Goal: Complete application form: Complete application form

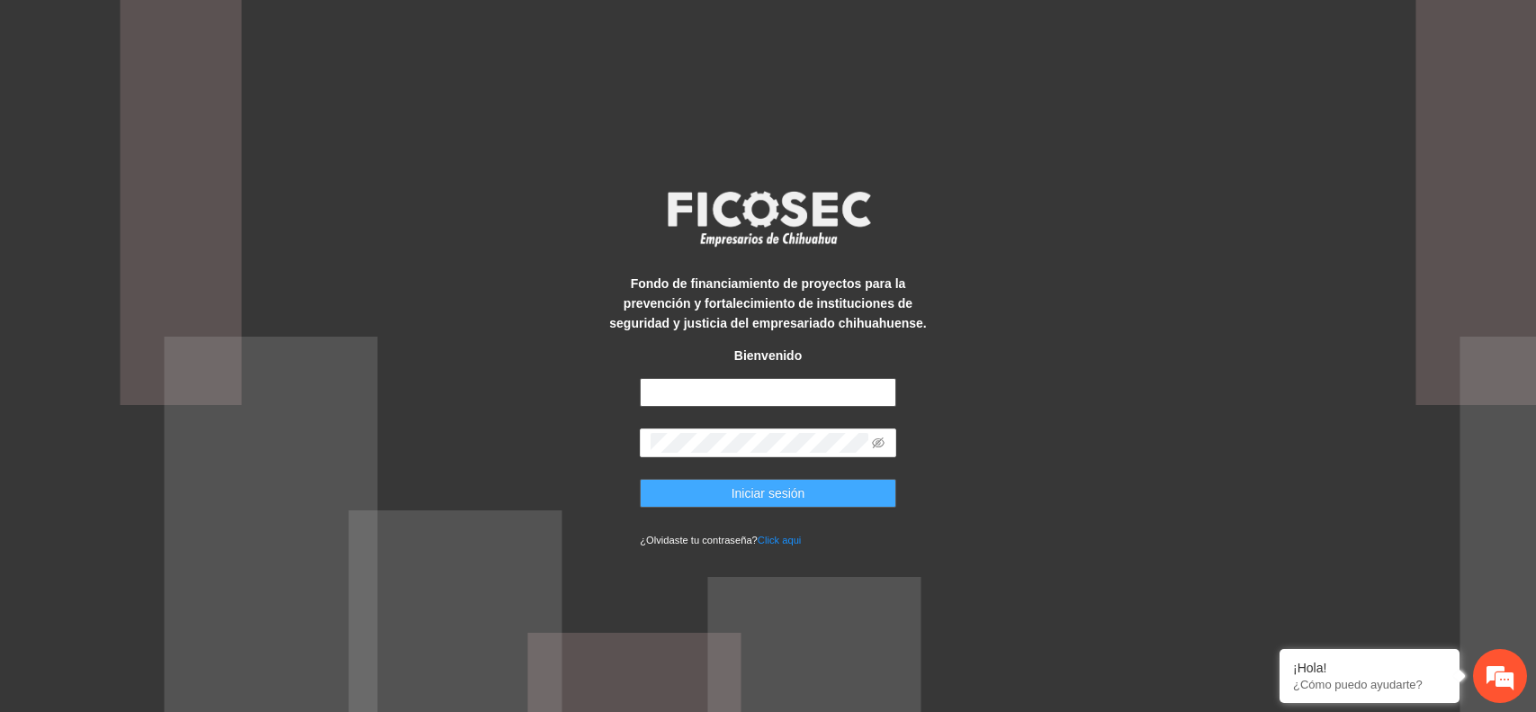
type input "**********"
click at [675, 505] on button "Iniciar sesión" at bounding box center [768, 493] width 256 height 29
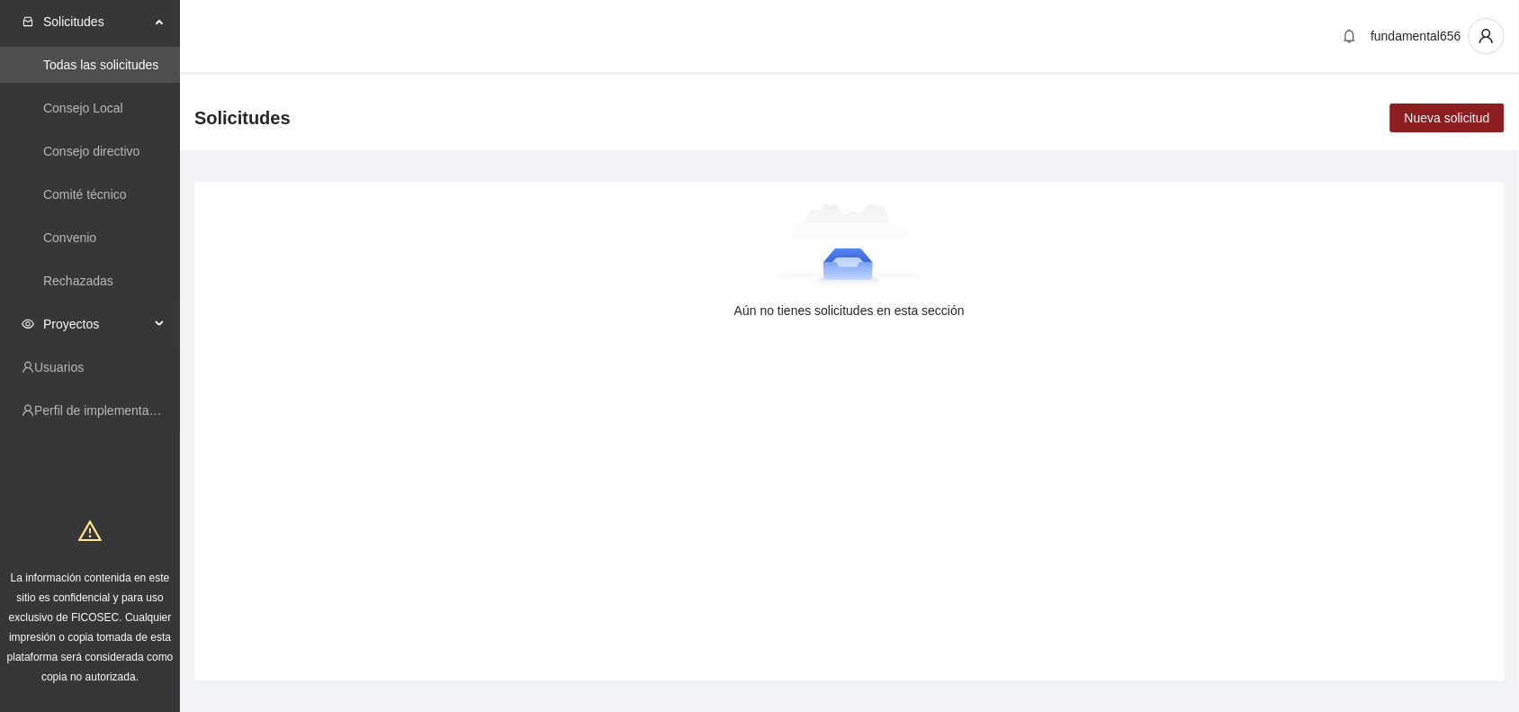
click at [159, 326] on div "Proyectos" at bounding box center [90, 324] width 180 height 36
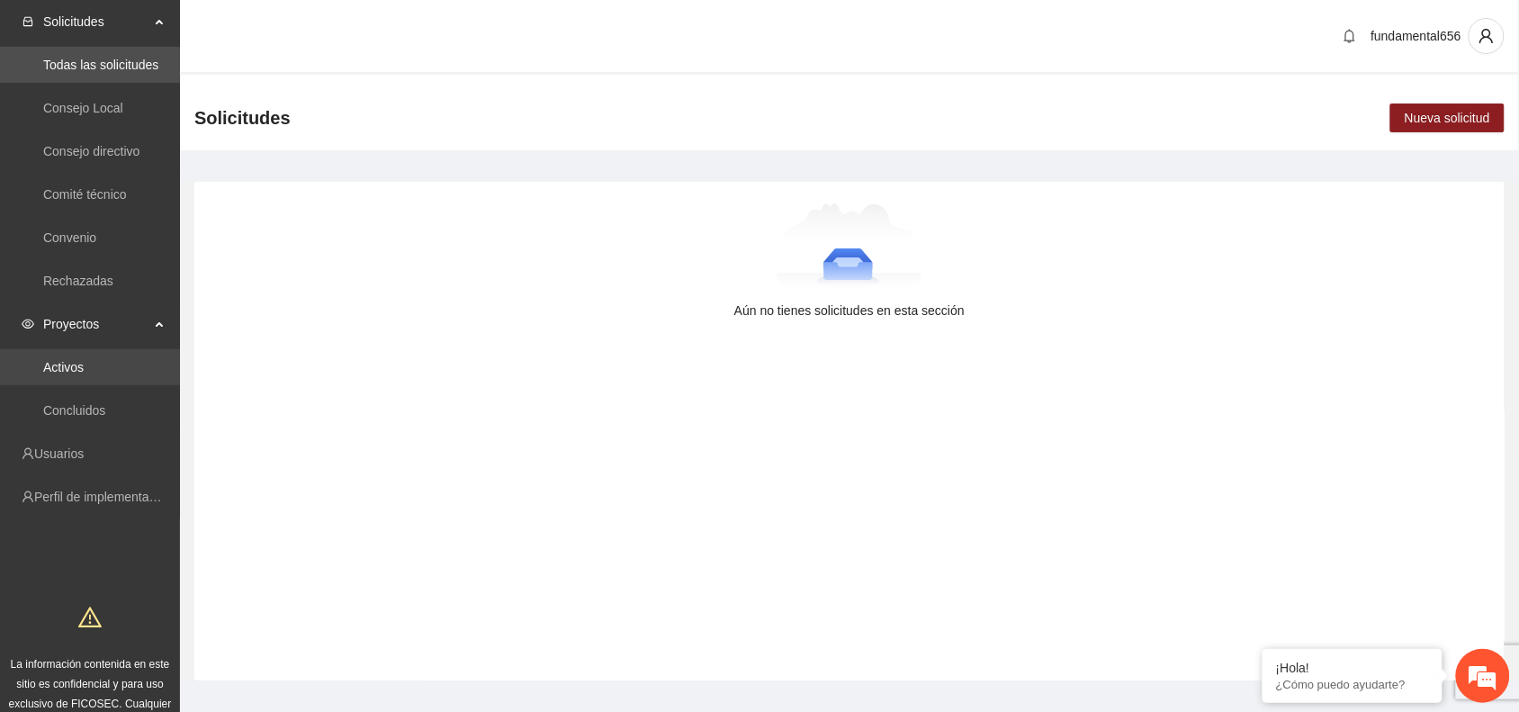
click at [84, 360] on link "Activos" at bounding box center [63, 367] width 40 height 14
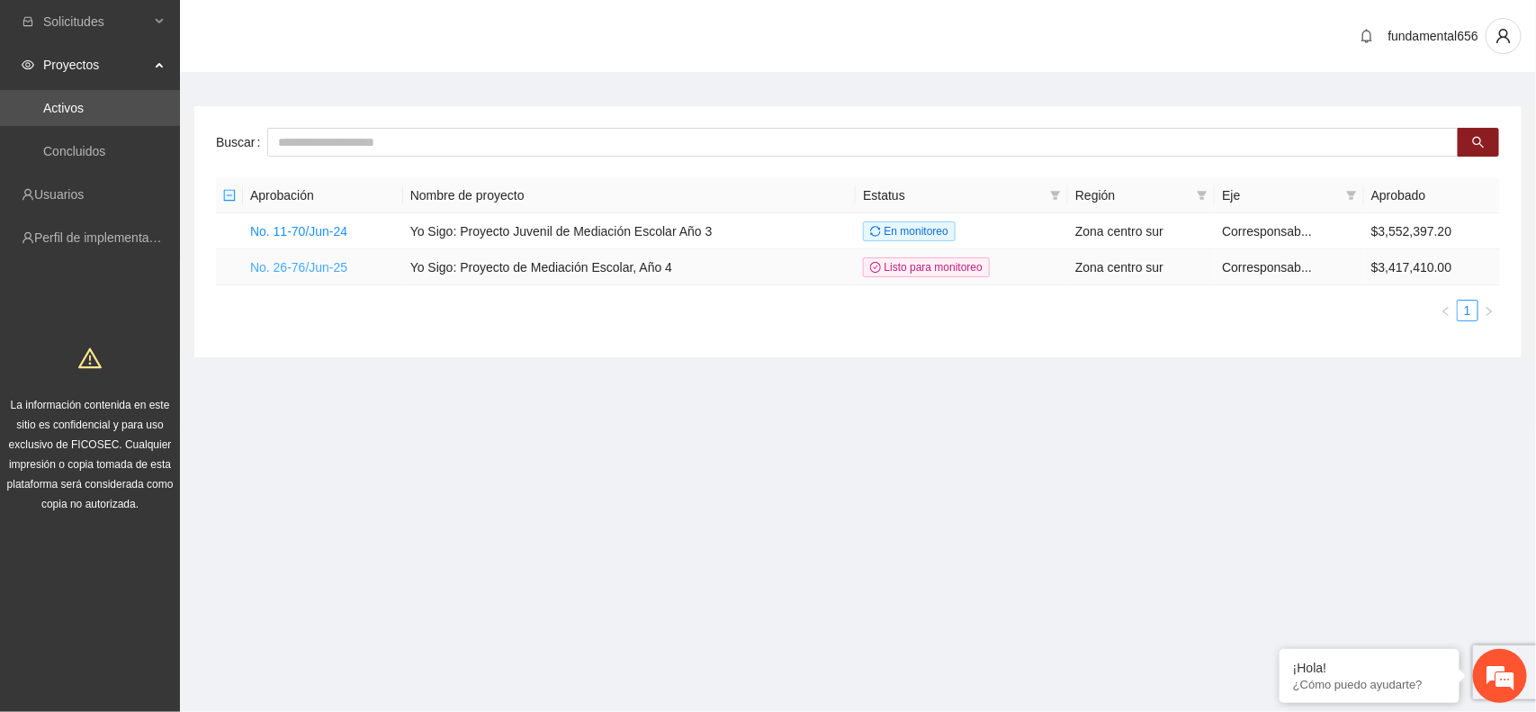
click at [279, 267] on link "No. 26-76/Jun-25" at bounding box center [298, 267] width 97 height 14
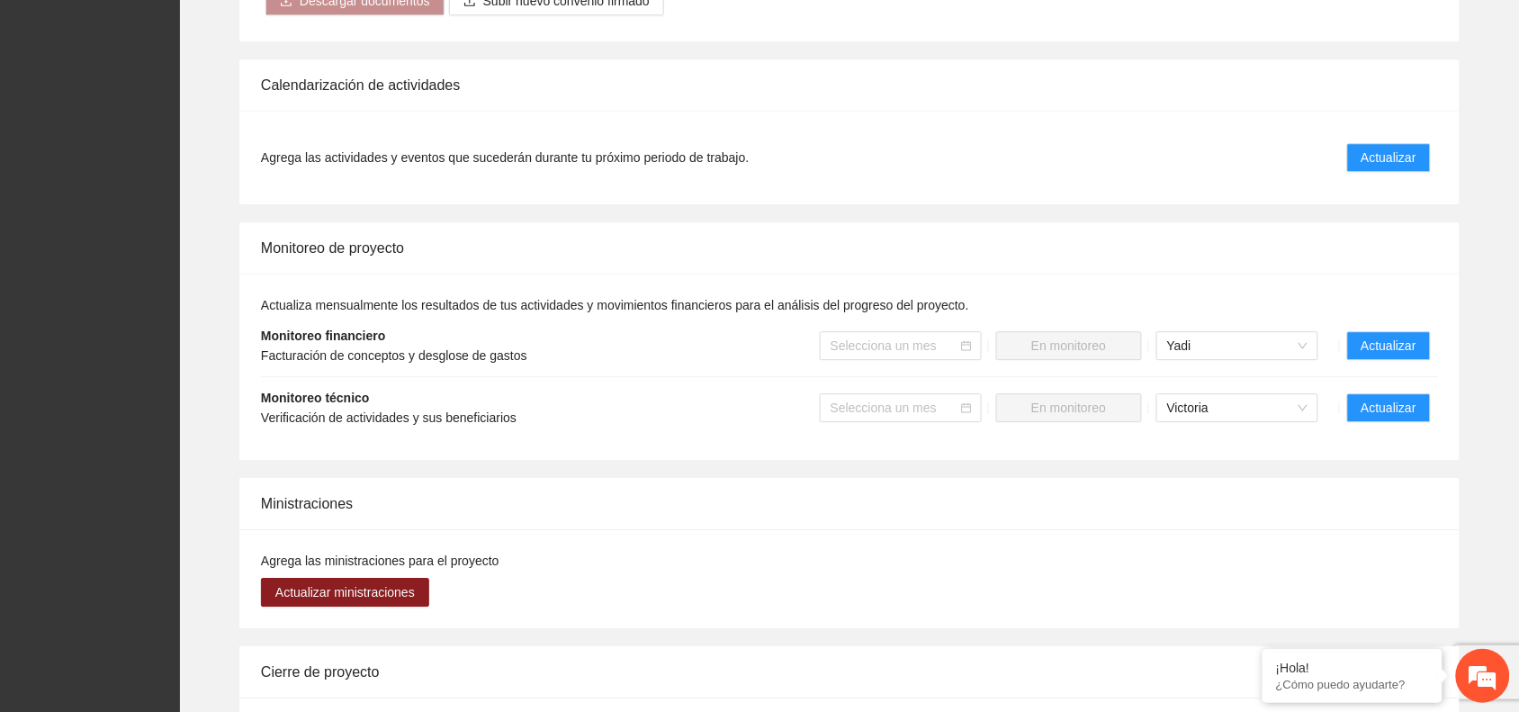
scroll to position [1350, 0]
click at [1386, 347] on span "Actualizar" at bounding box center [1388, 344] width 55 height 20
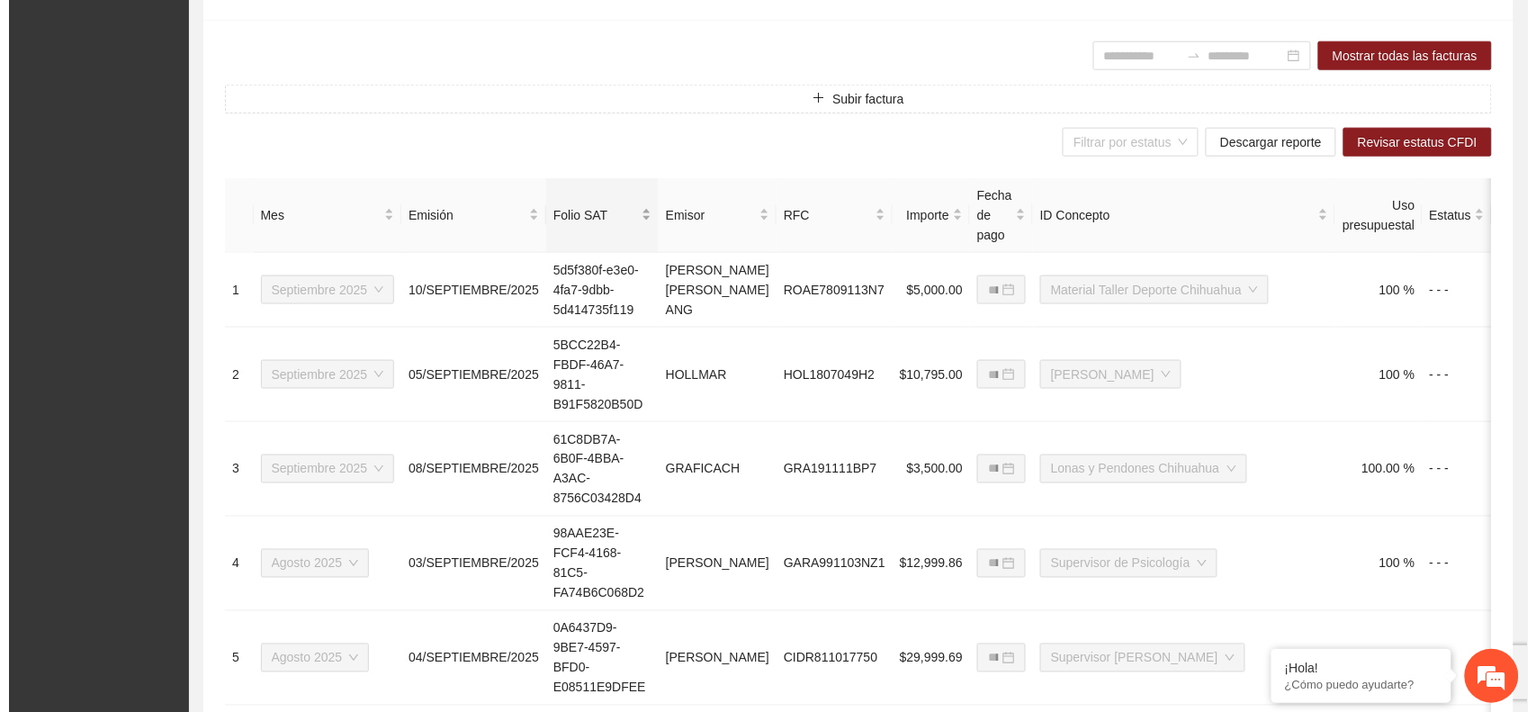
scroll to position [562, 0]
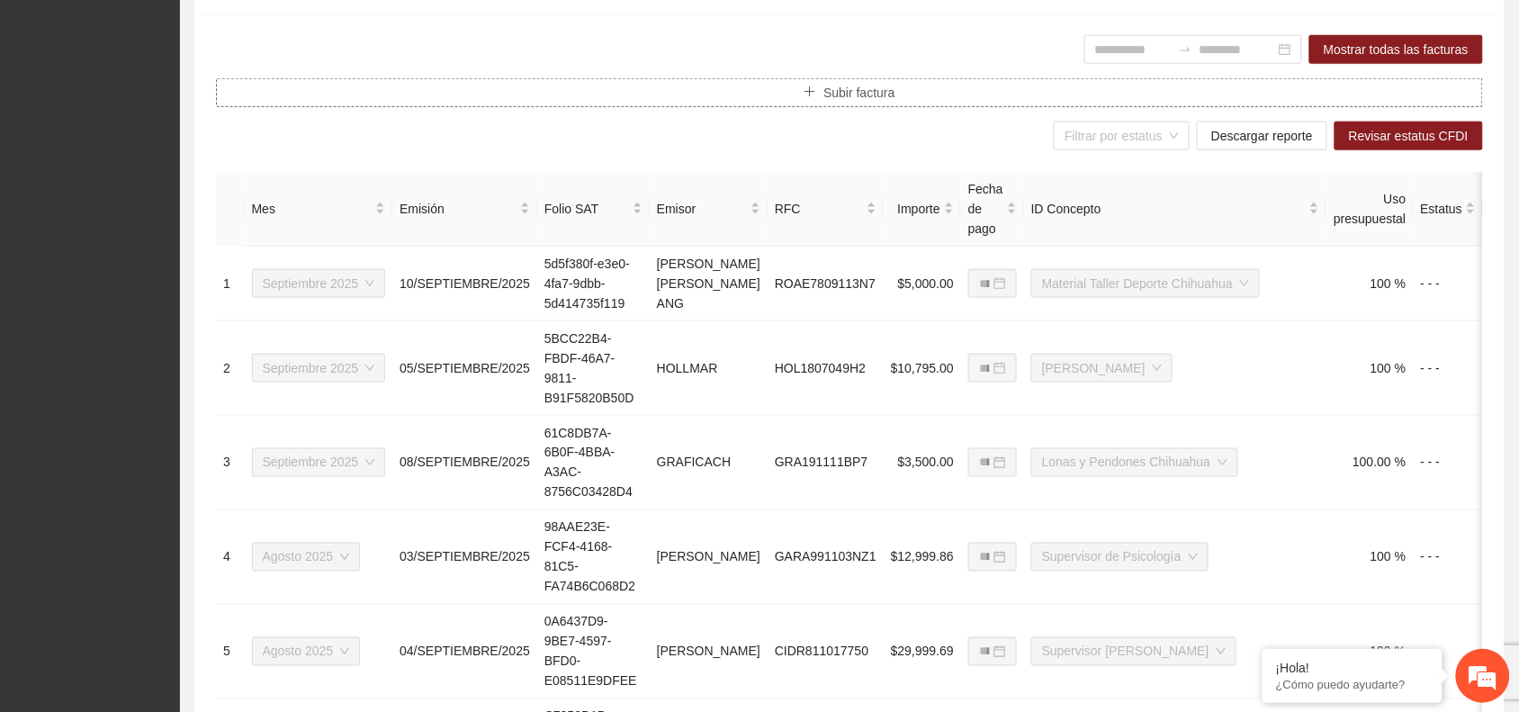
click at [811, 94] on icon "plus" at bounding box center [810, 92] width 1 height 10
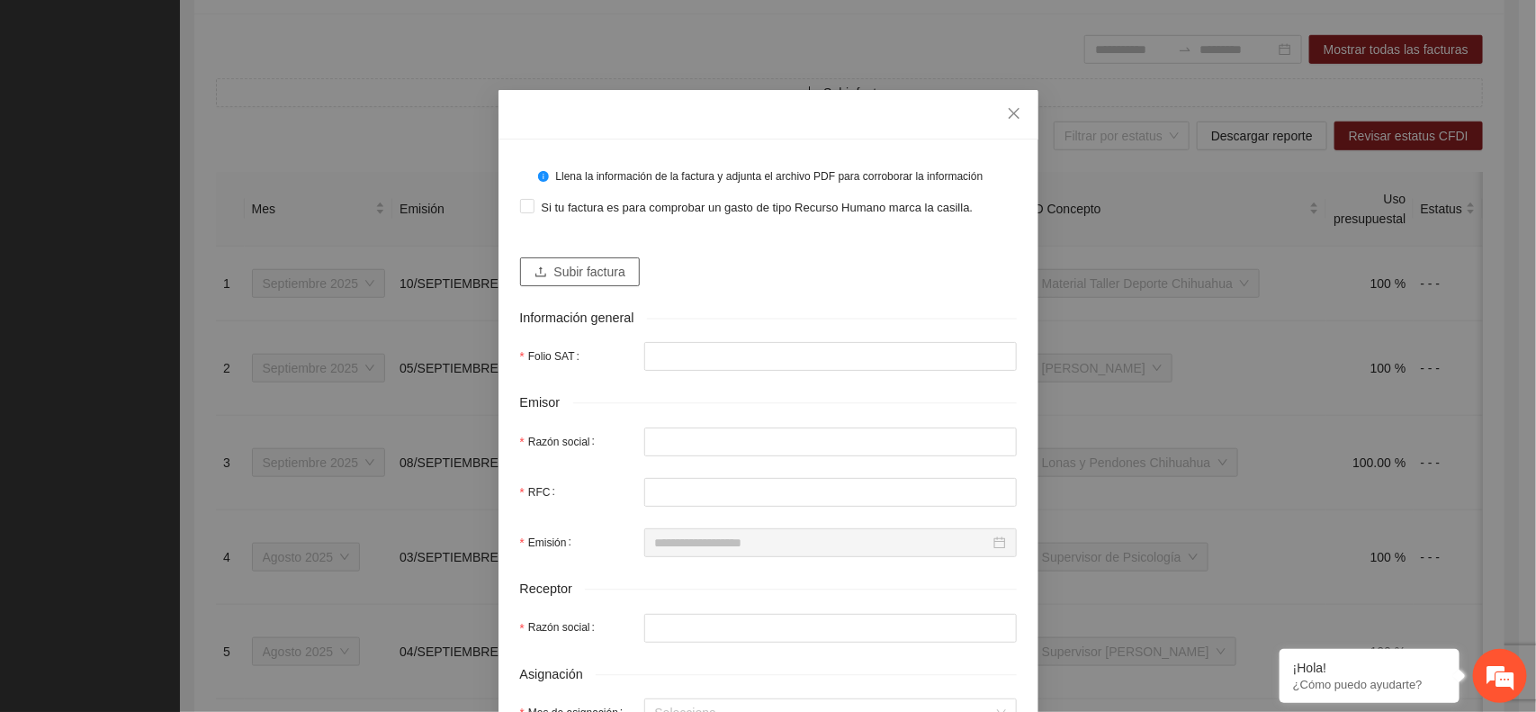
click at [535, 272] on icon "upload" at bounding box center [540, 271] width 11 height 10
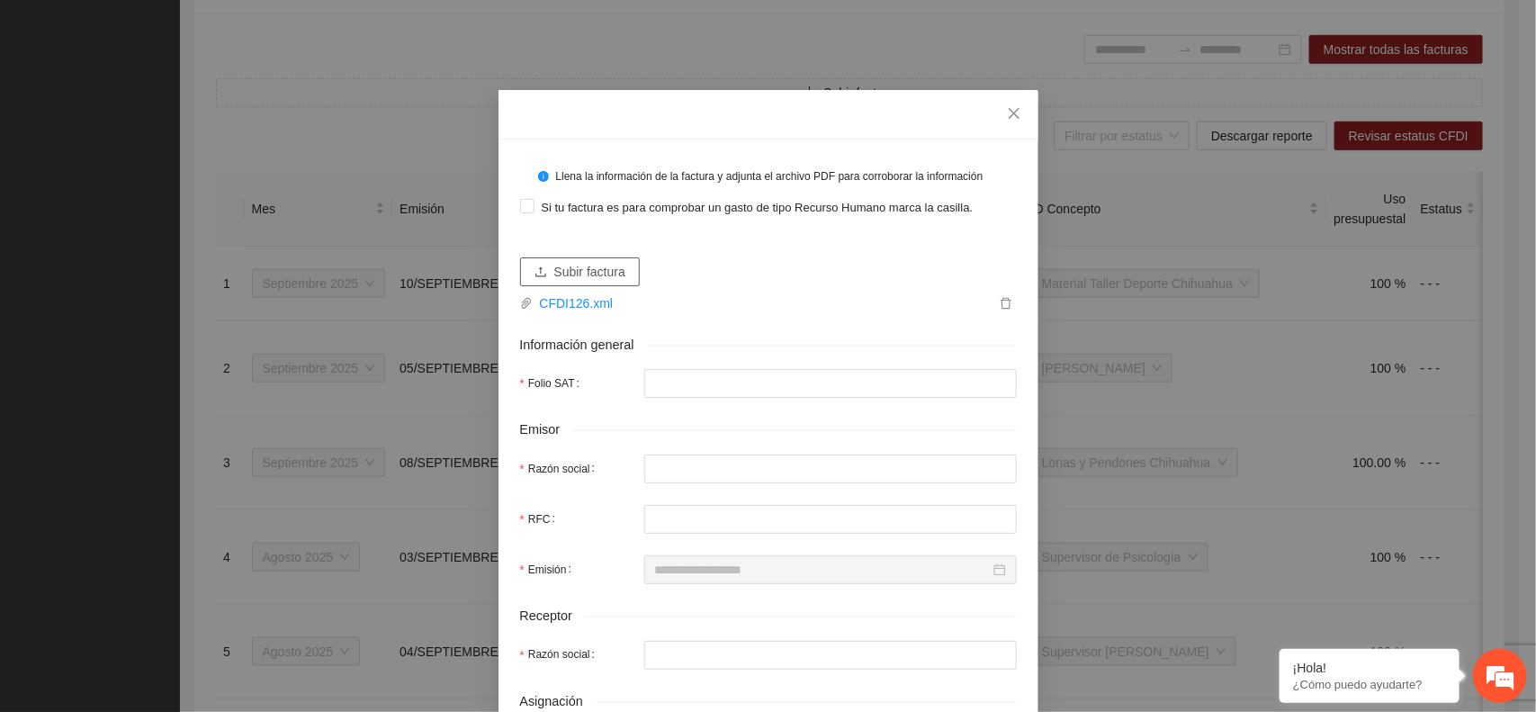
type input "**********"
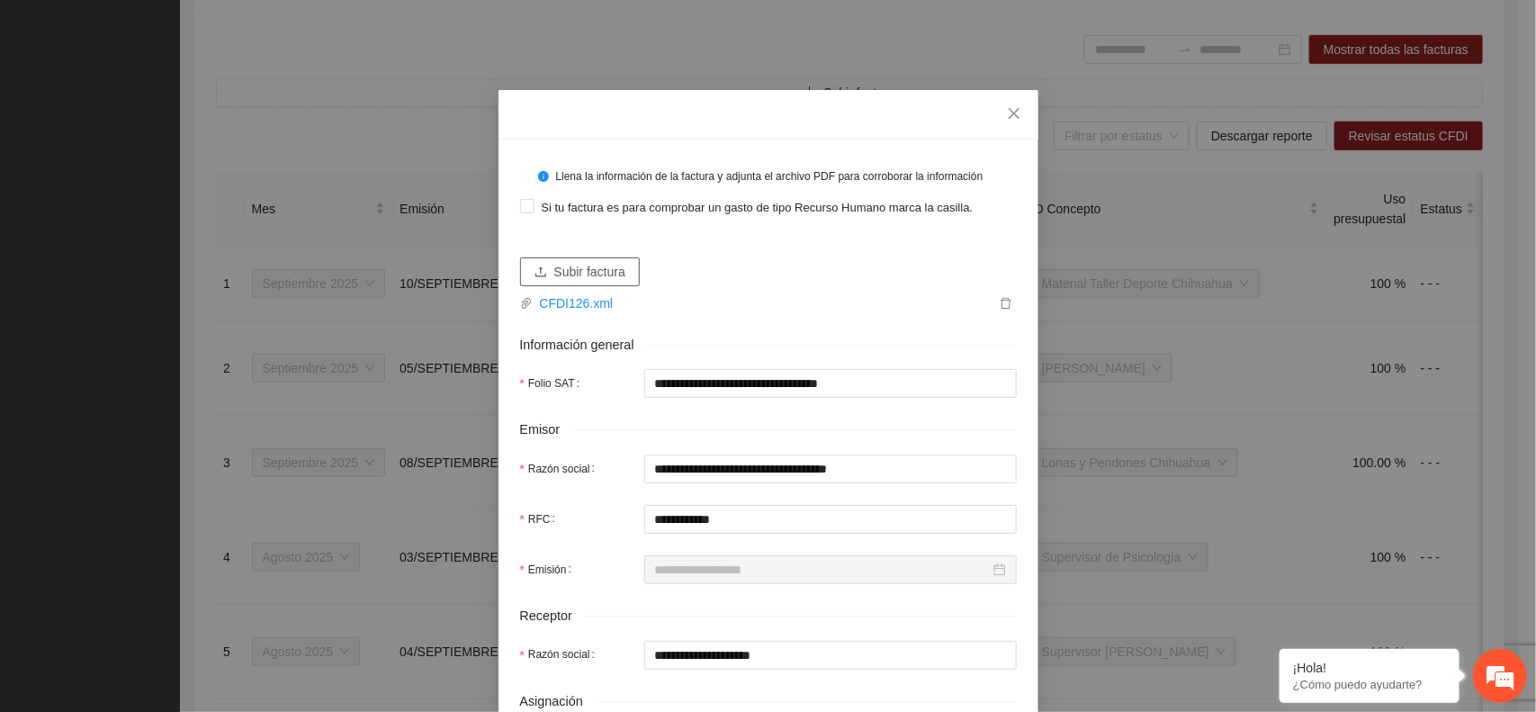
type input "**********"
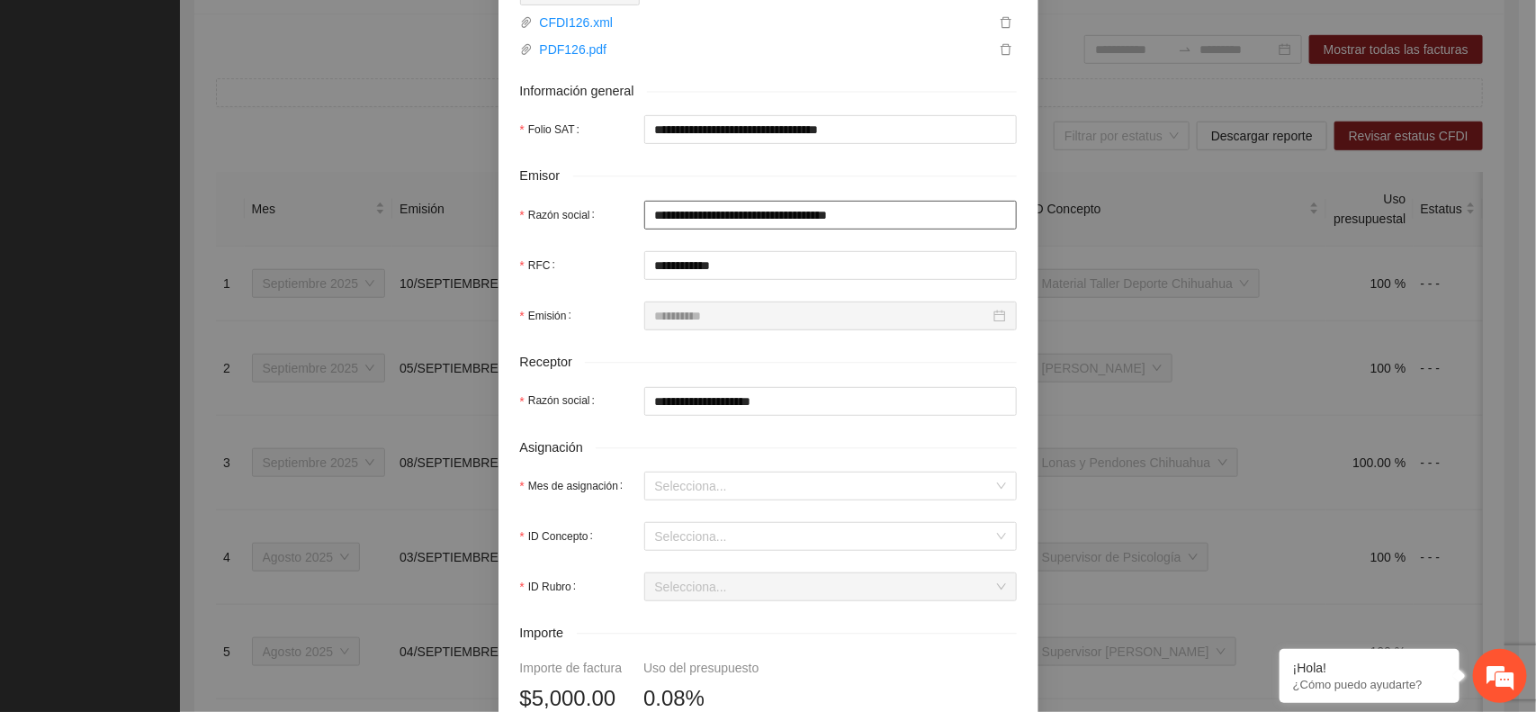
scroll to position [337, 0]
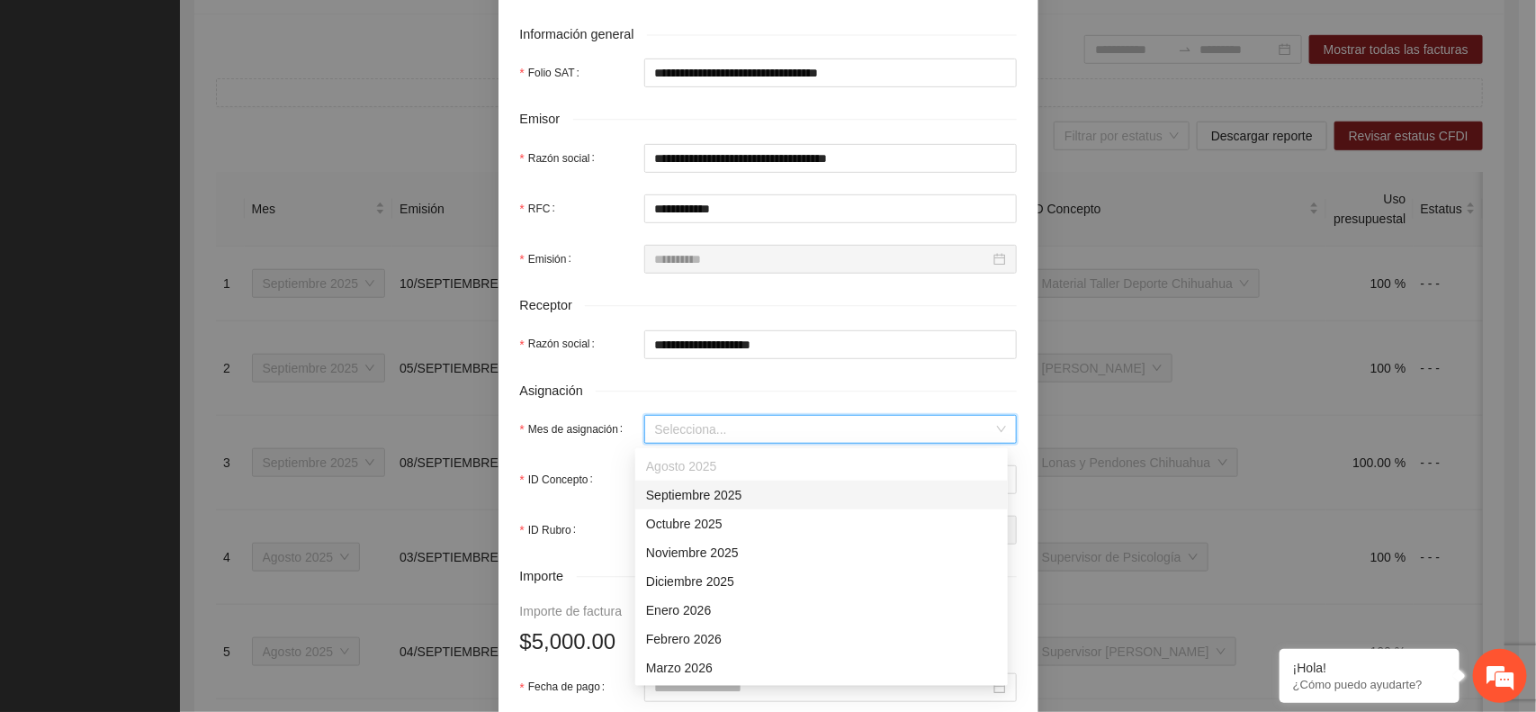
click at [655, 435] on input "Mes de asignación" at bounding box center [824, 429] width 338 height 27
click at [685, 498] on div "Septiembre 2025" at bounding box center [821, 495] width 351 height 20
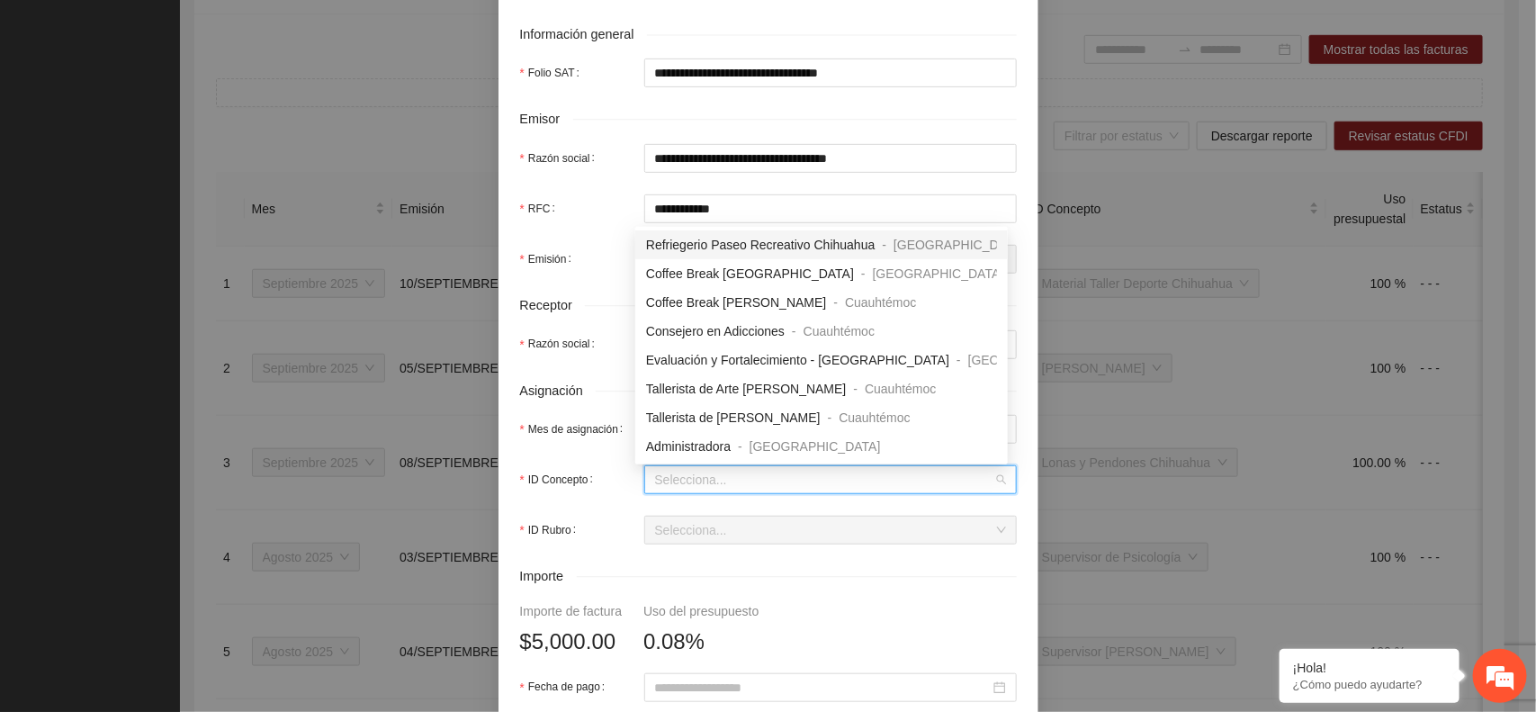
click at [672, 482] on input "ID Concepto" at bounding box center [824, 479] width 338 height 27
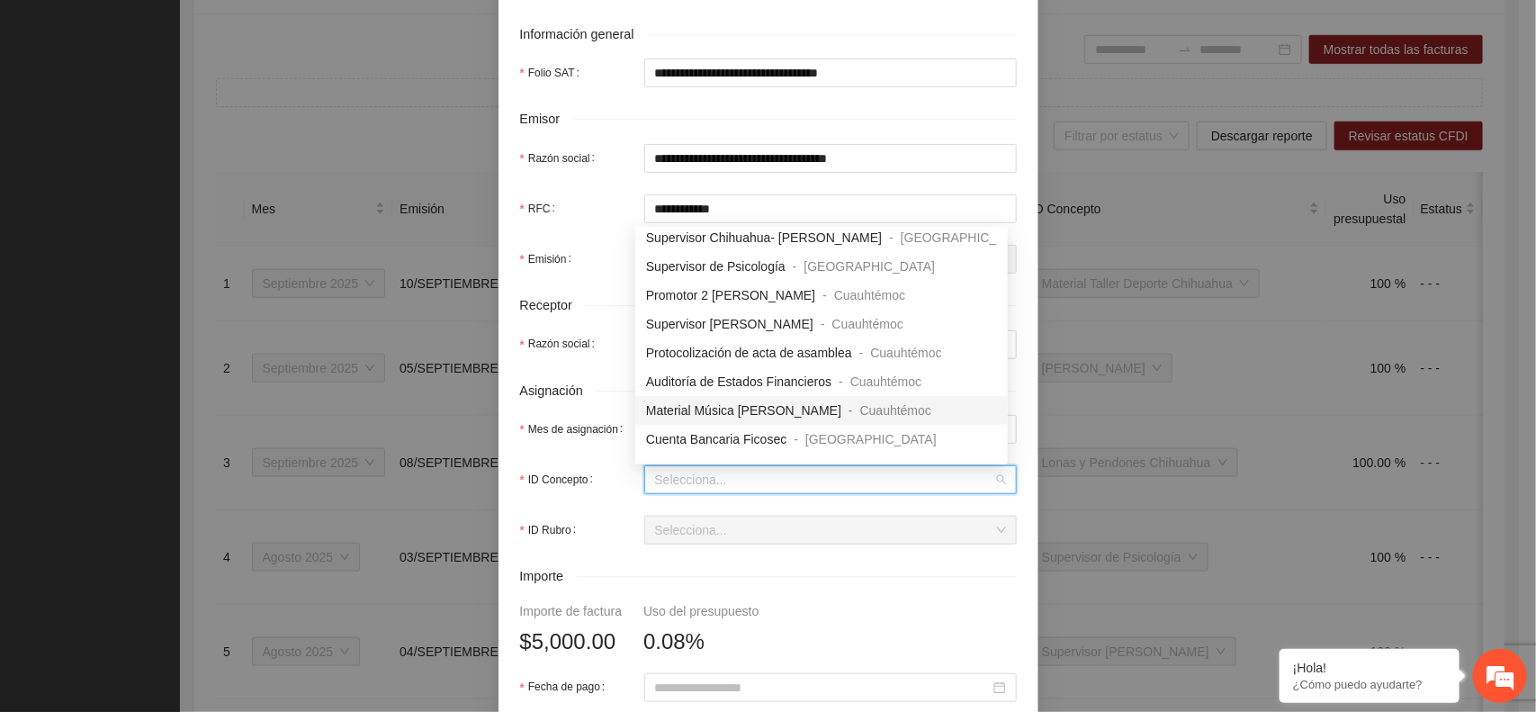
scroll to position [1012, 0]
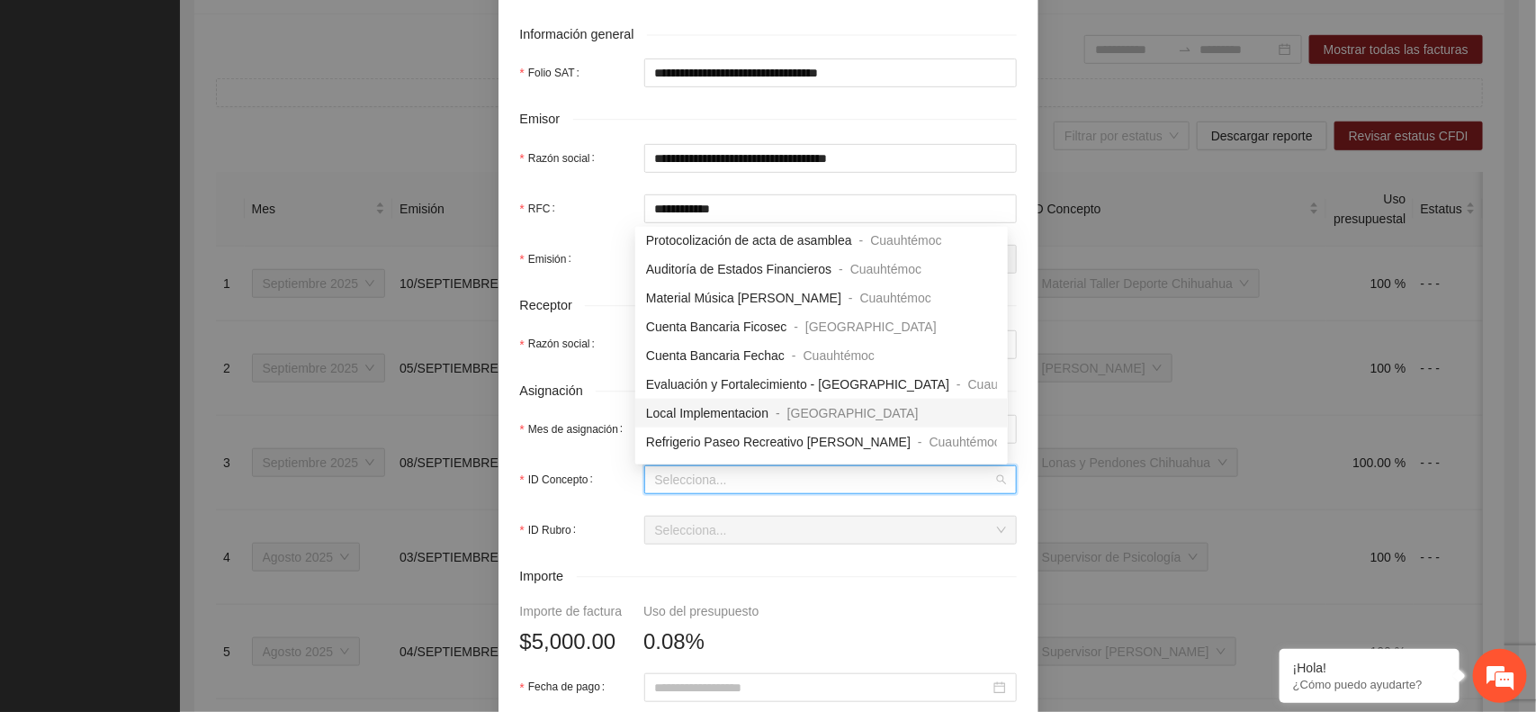
click at [672, 407] on span "Local Implementacion" at bounding box center [707, 413] width 122 height 14
type input "*****"
type input "*"
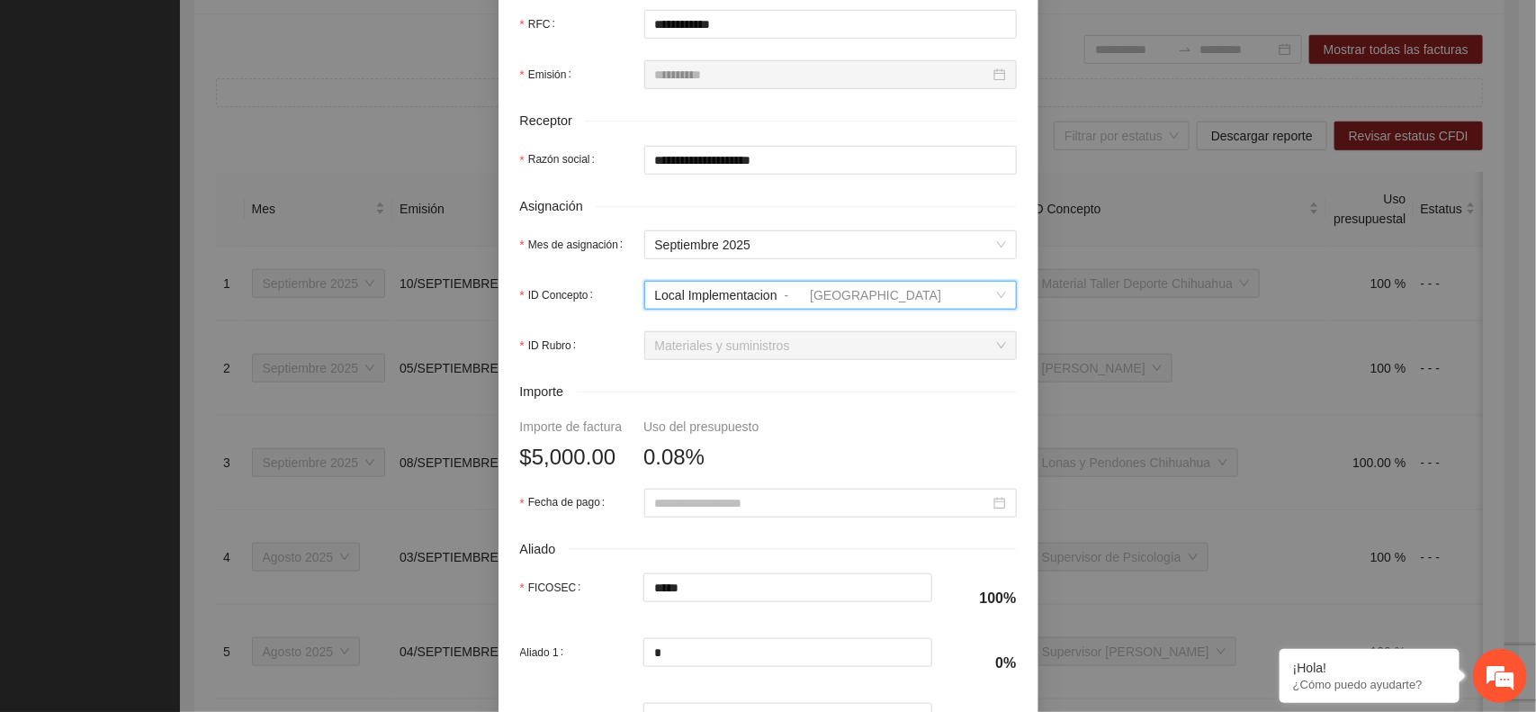
scroll to position [562, 0]
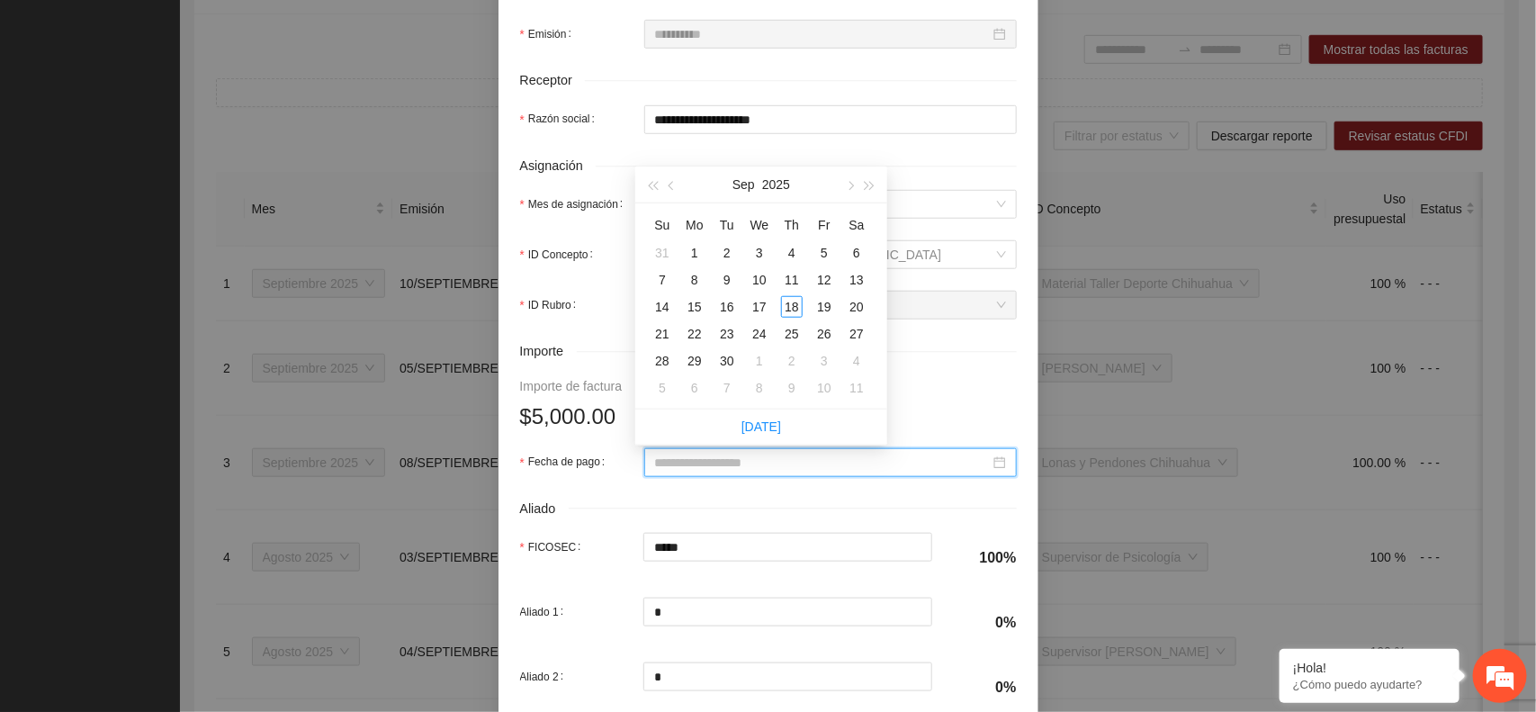
click at [663, 472] on input "Fecha de pago" at bounding box center [822, 463] width 335 height 20
type input "**********"
click at [757, 299] on div "17" at bounding box center [760, 307] width 22 height 22
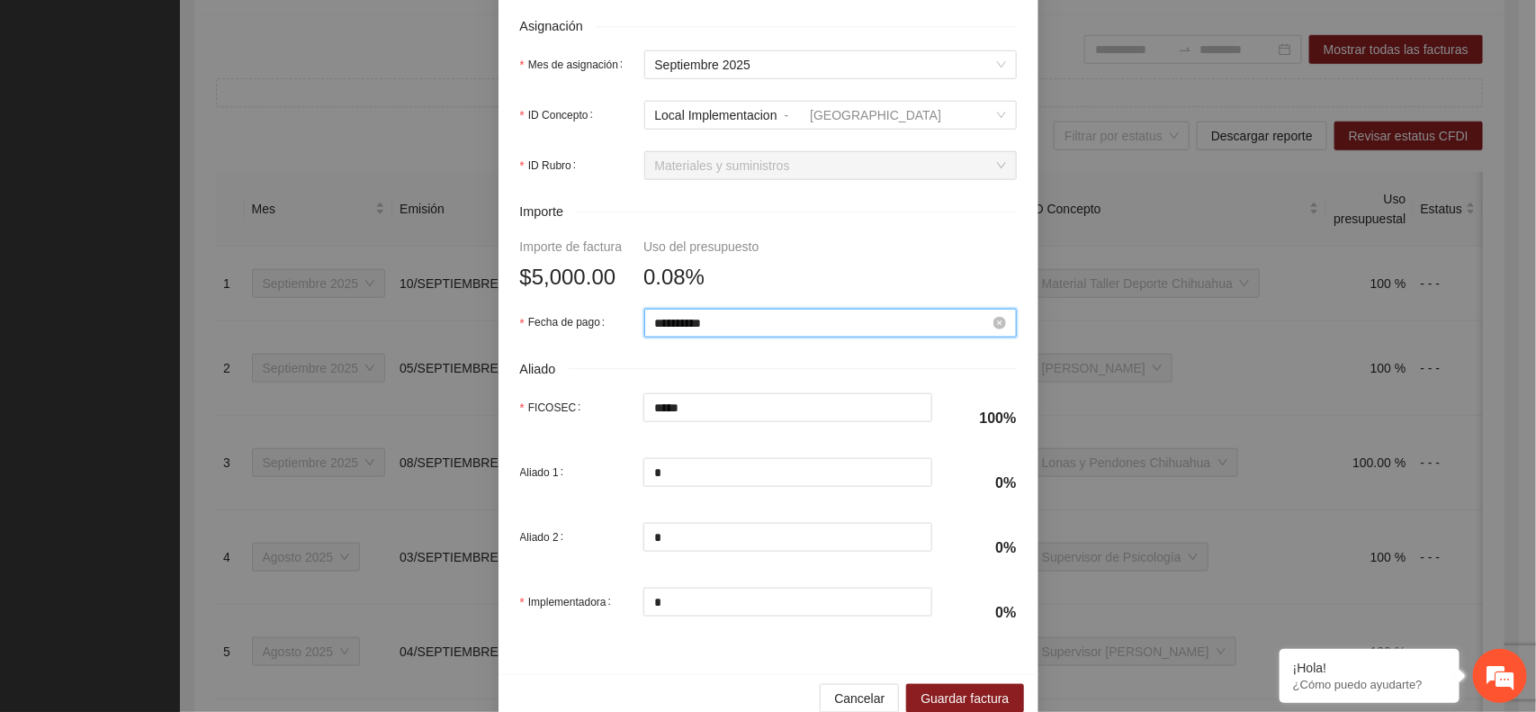
scroll to position [738, 0]
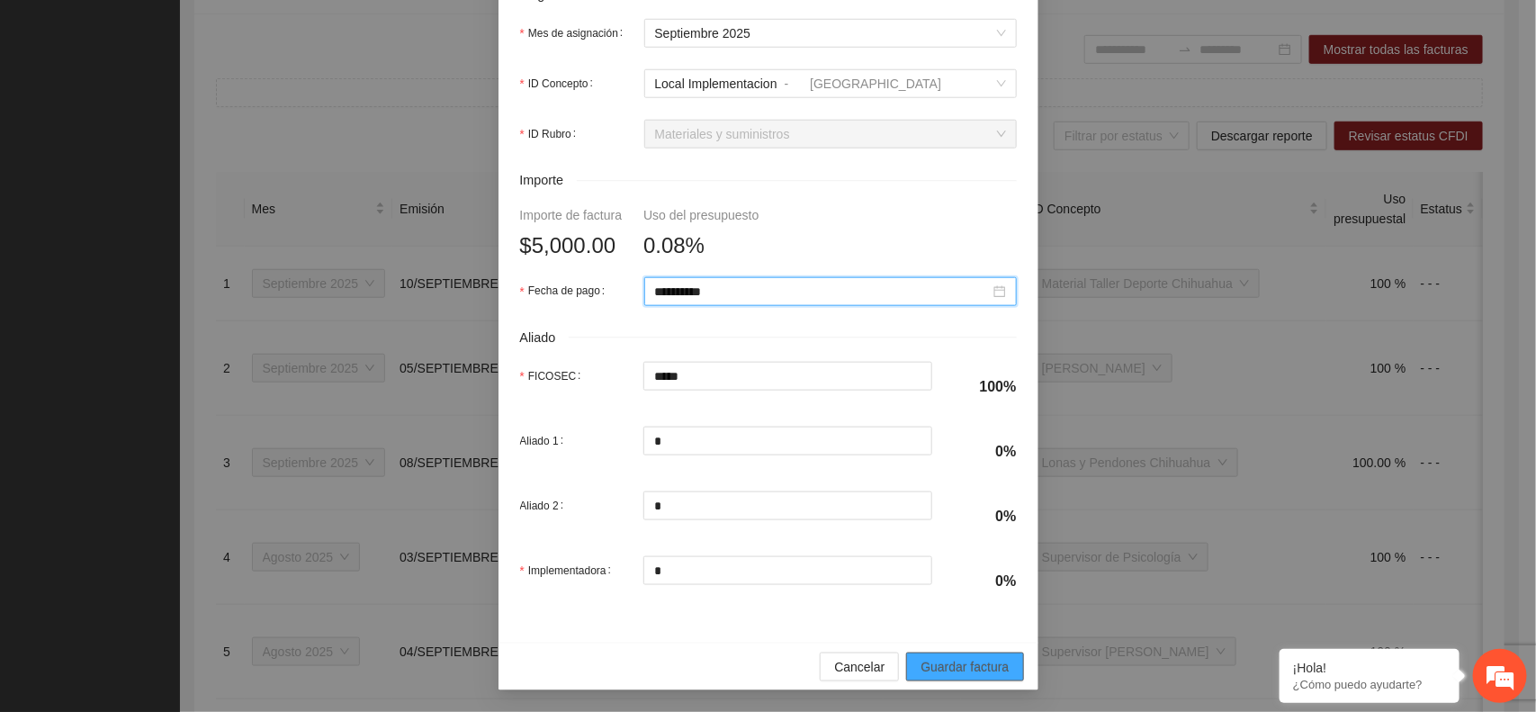
click at [942, 662] on span "Guardar factura" at bounding box center [965, 667] width 88 height 20
click at [939, 669] on span "Guardar factura" at bounding box center [965, 667] width 88 height 20
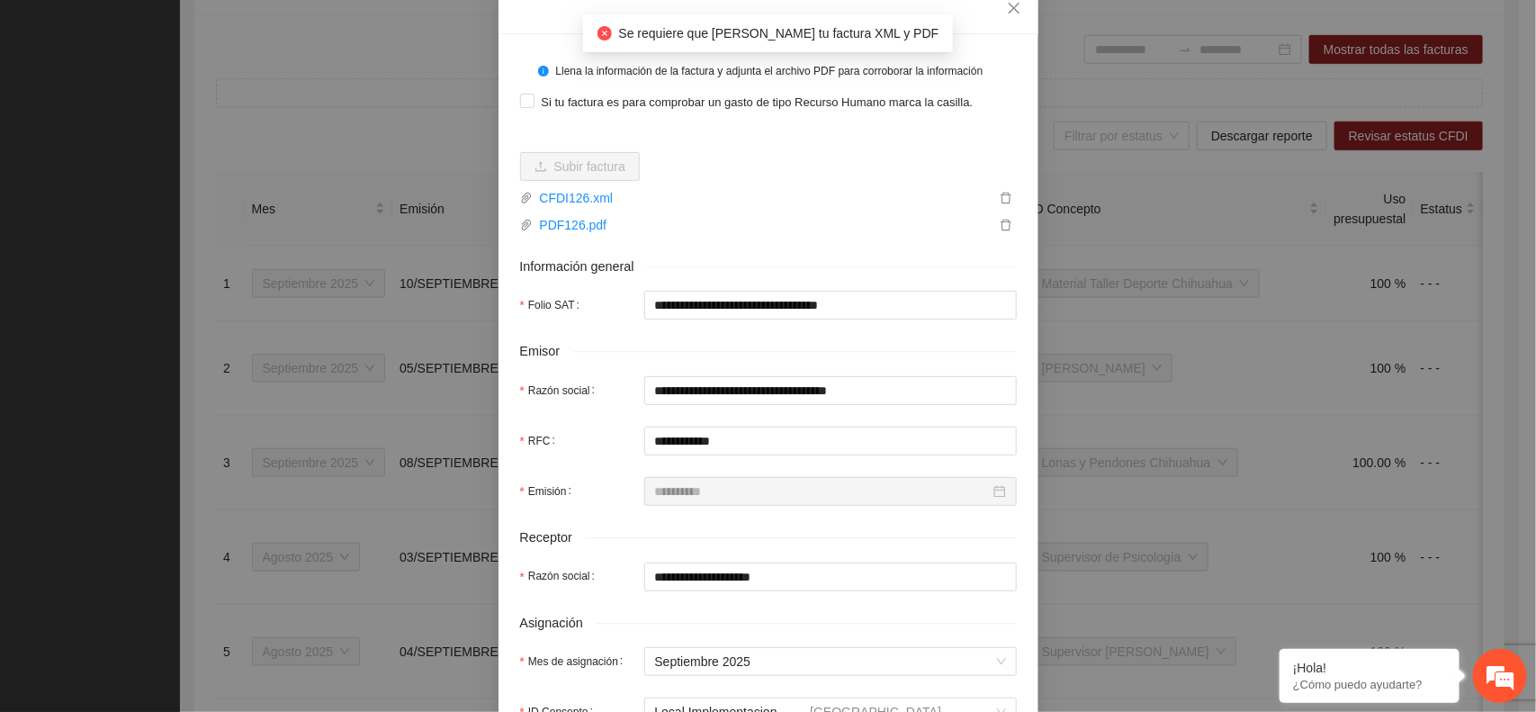
scroll to position [63, 0]
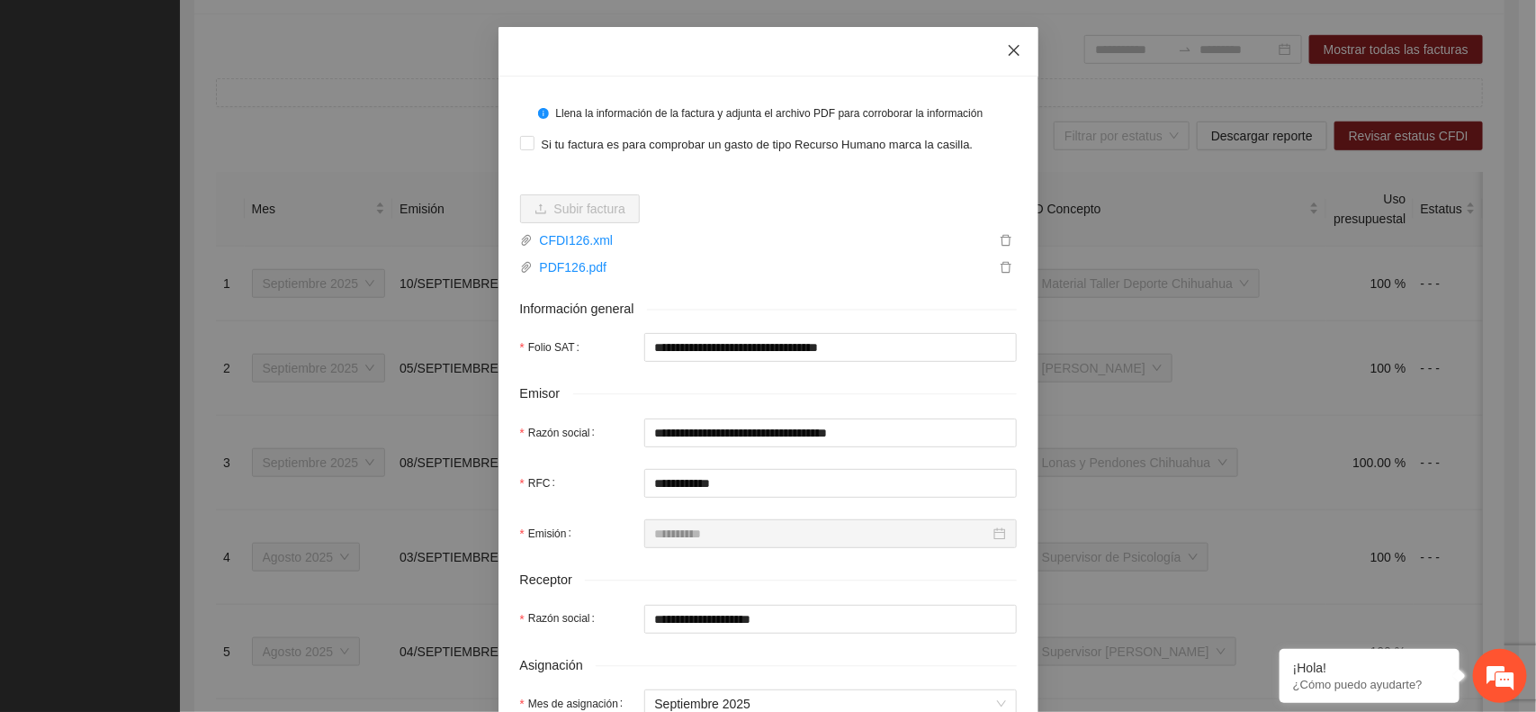
click at [1014, 48] on span "Close" at bounding box center [1014, 51] width 49 height 49
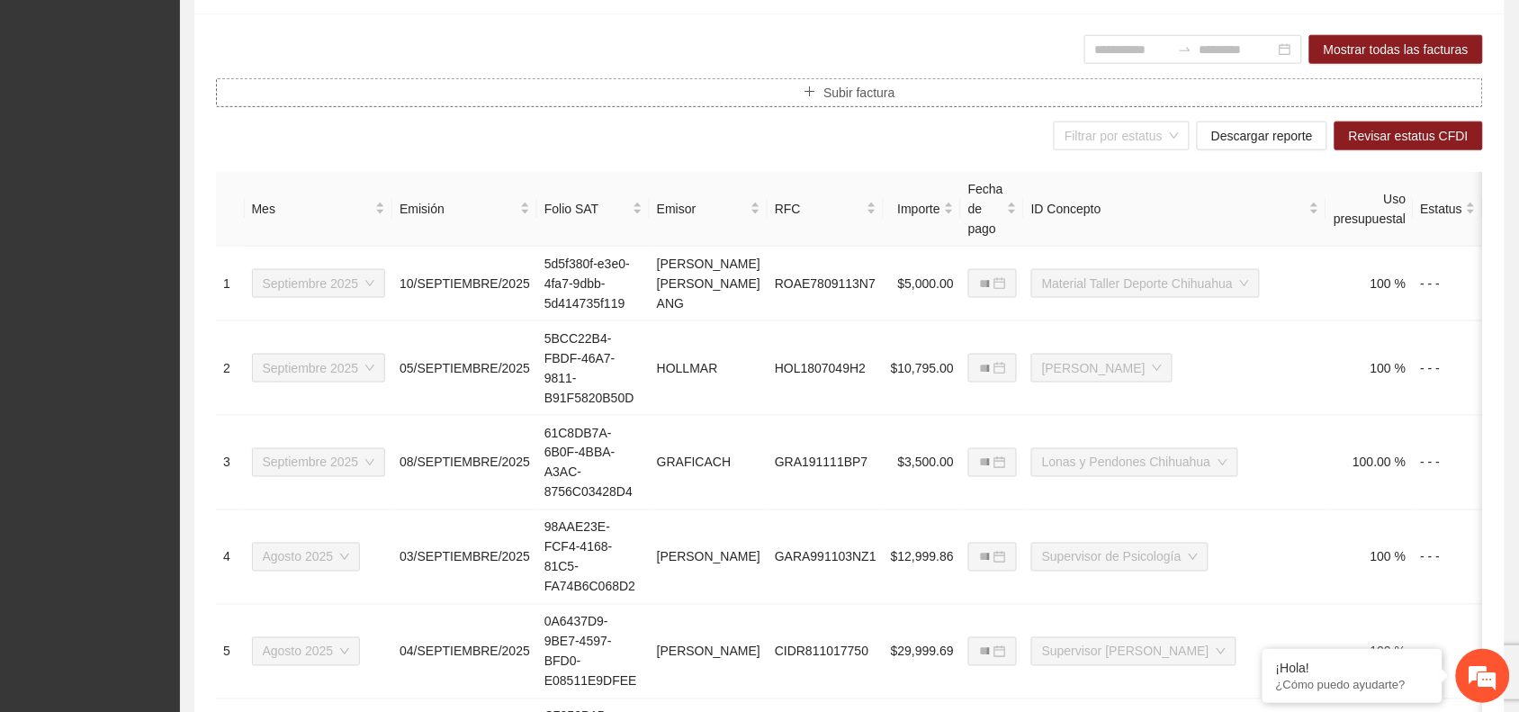
click at [821, 88] on button "Subir factura" at bounding box center [849, 92] width 1267 height 29
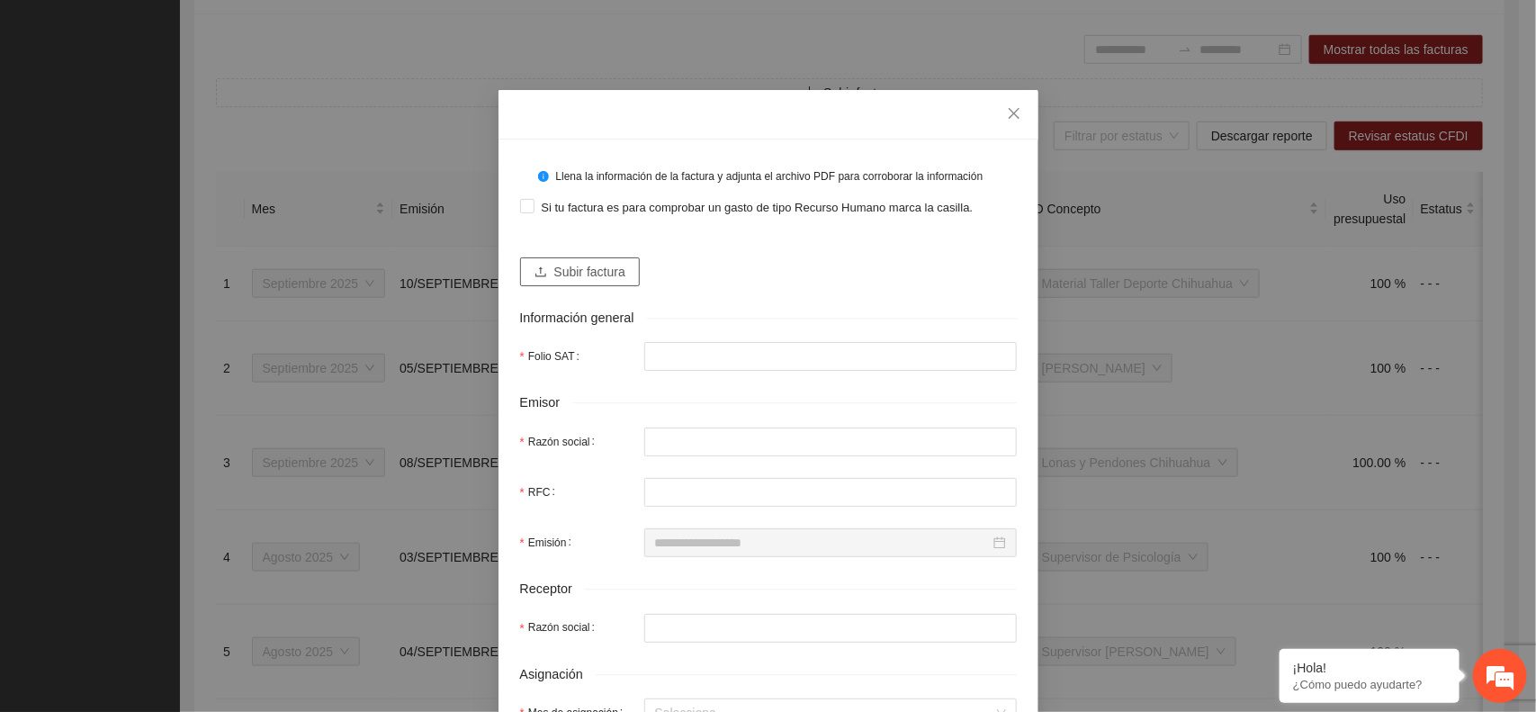
click at [559, 270] on span "Subir factura" at bounding box center [589, 272] width 71 height 20
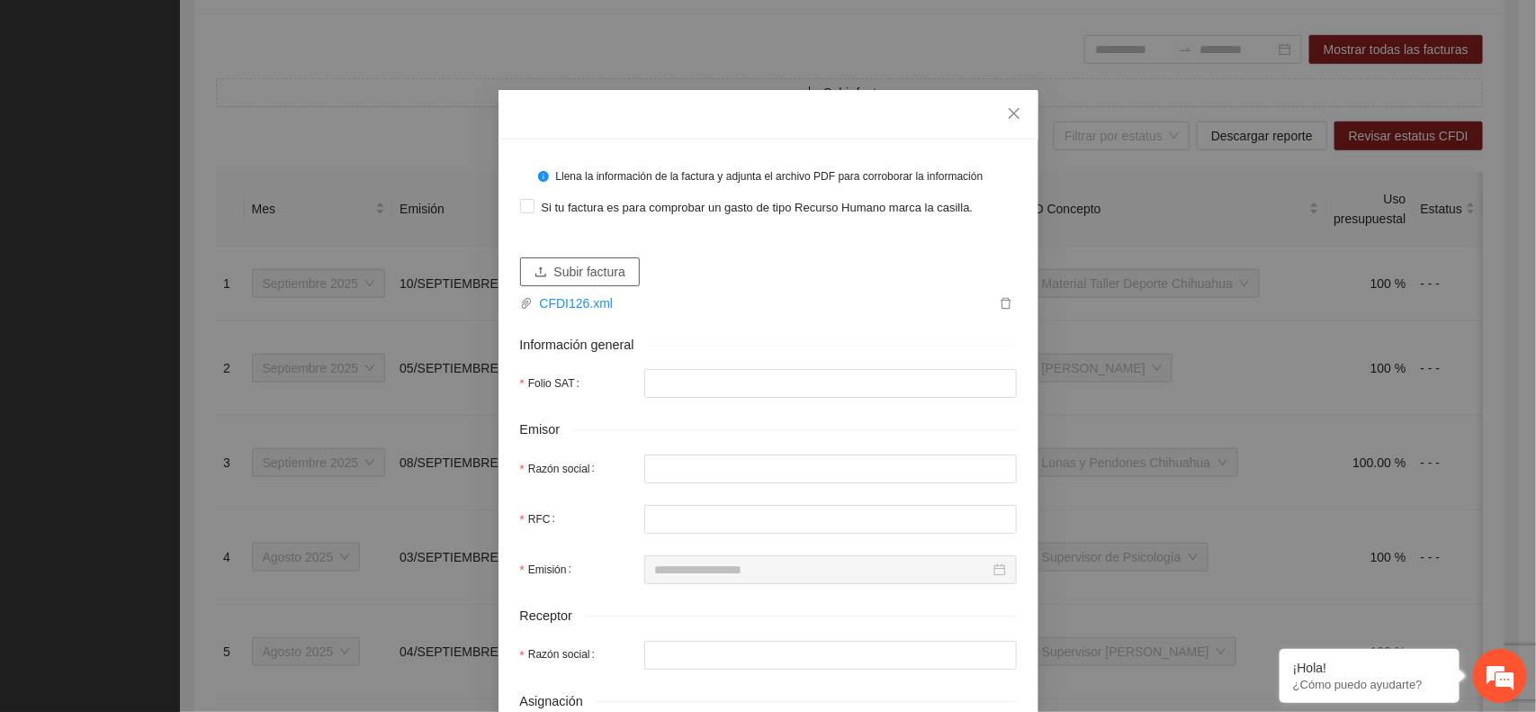
type input "**********"
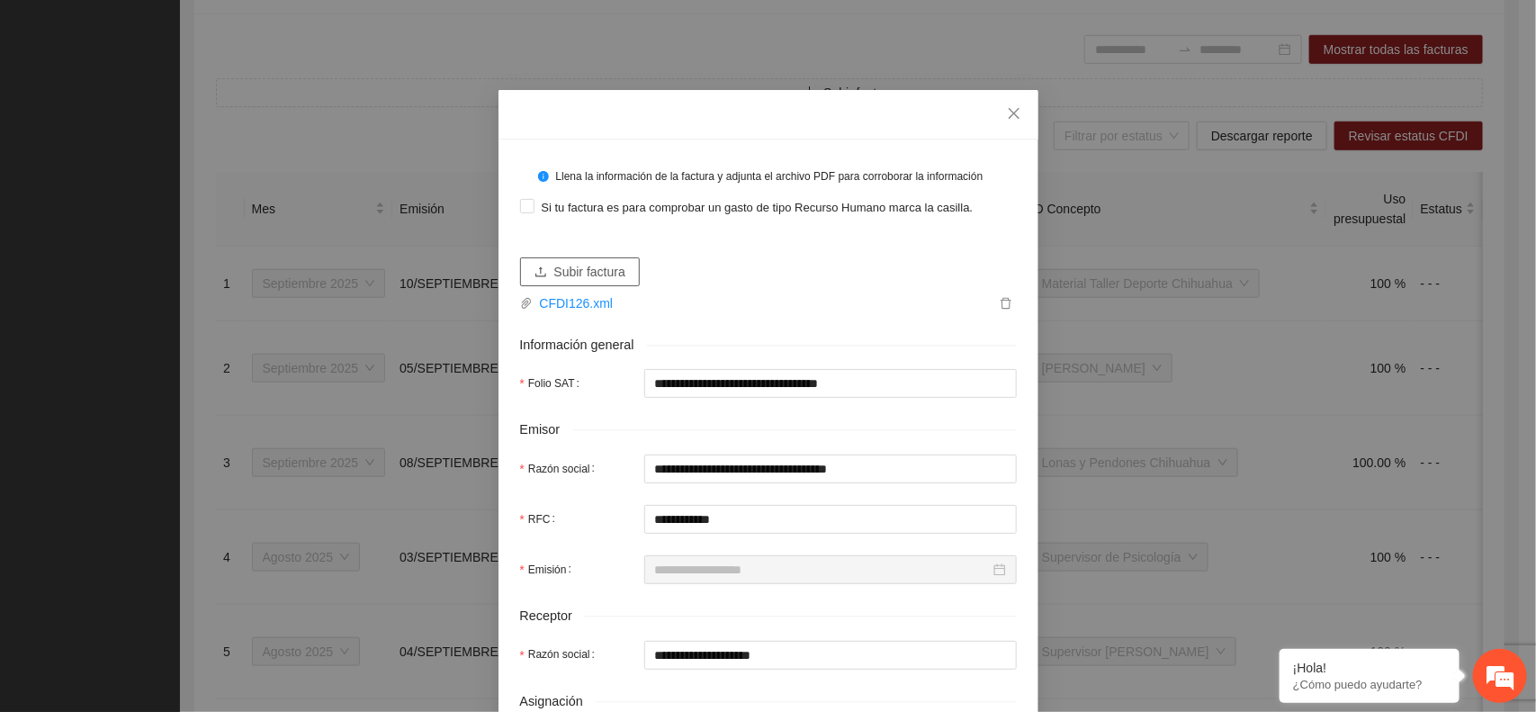
type input "**********"
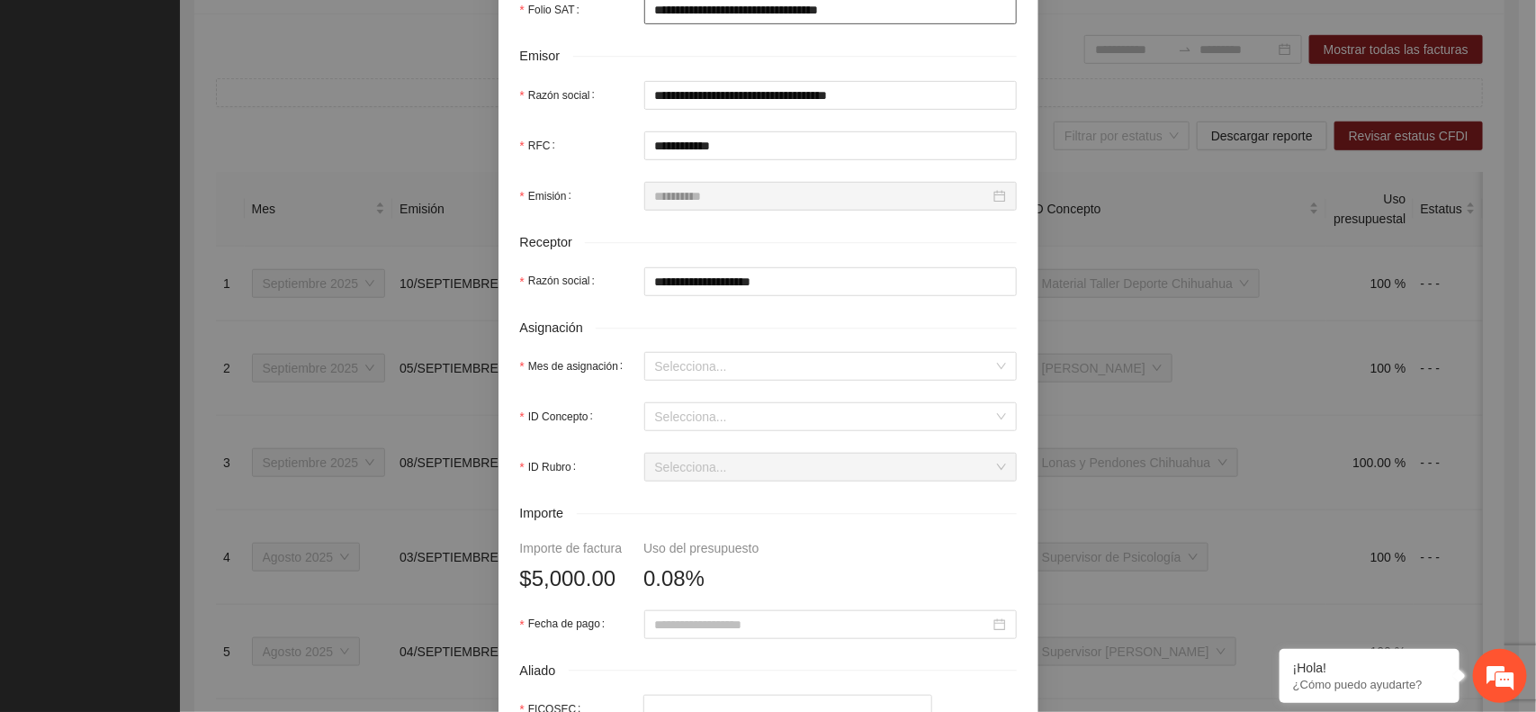
scroll to position [450, 0]
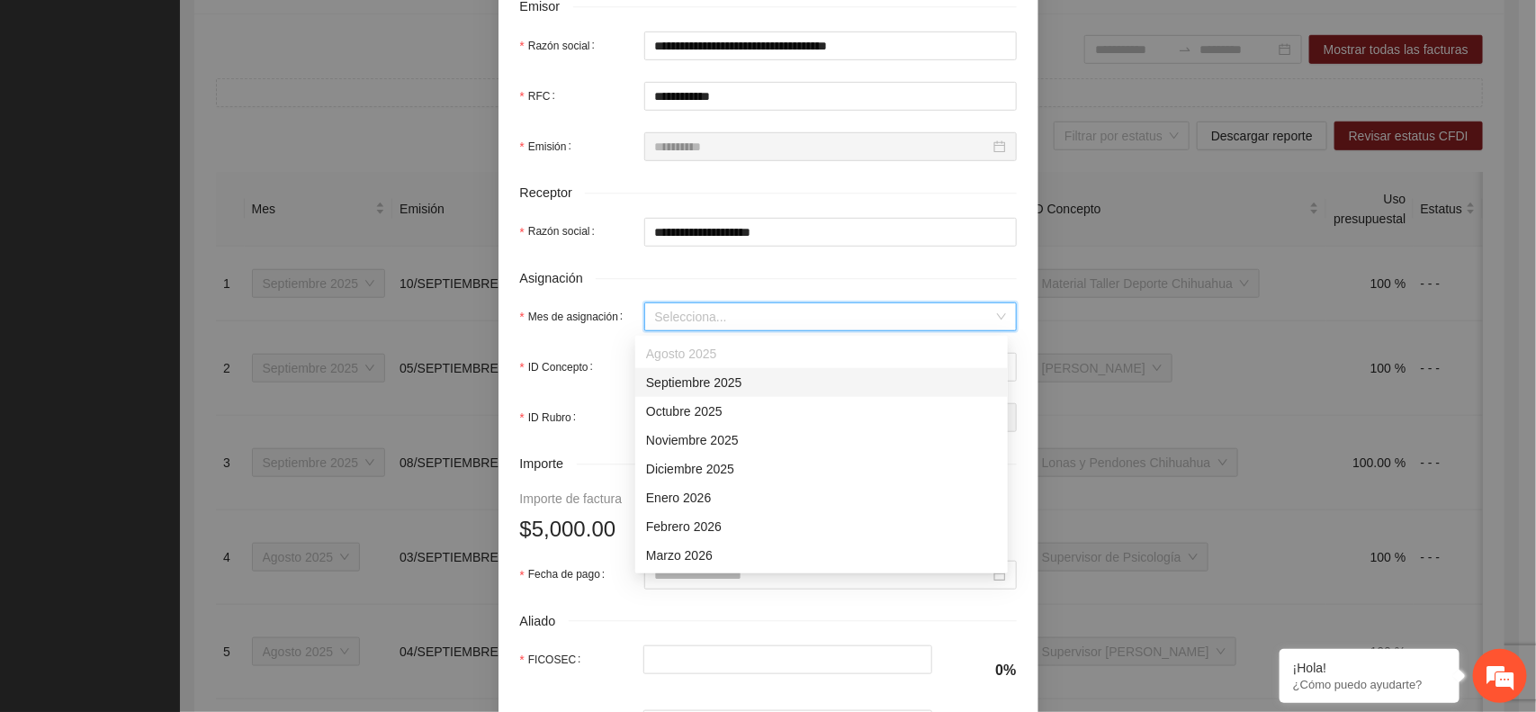
click at [655, 329] on input "Mes de asignación" at bounding box center [824, 316] width 338 height 27
click at [662, 380] on div "Septiembre 2025" at bounding box center [821, 383] width 351 height 20
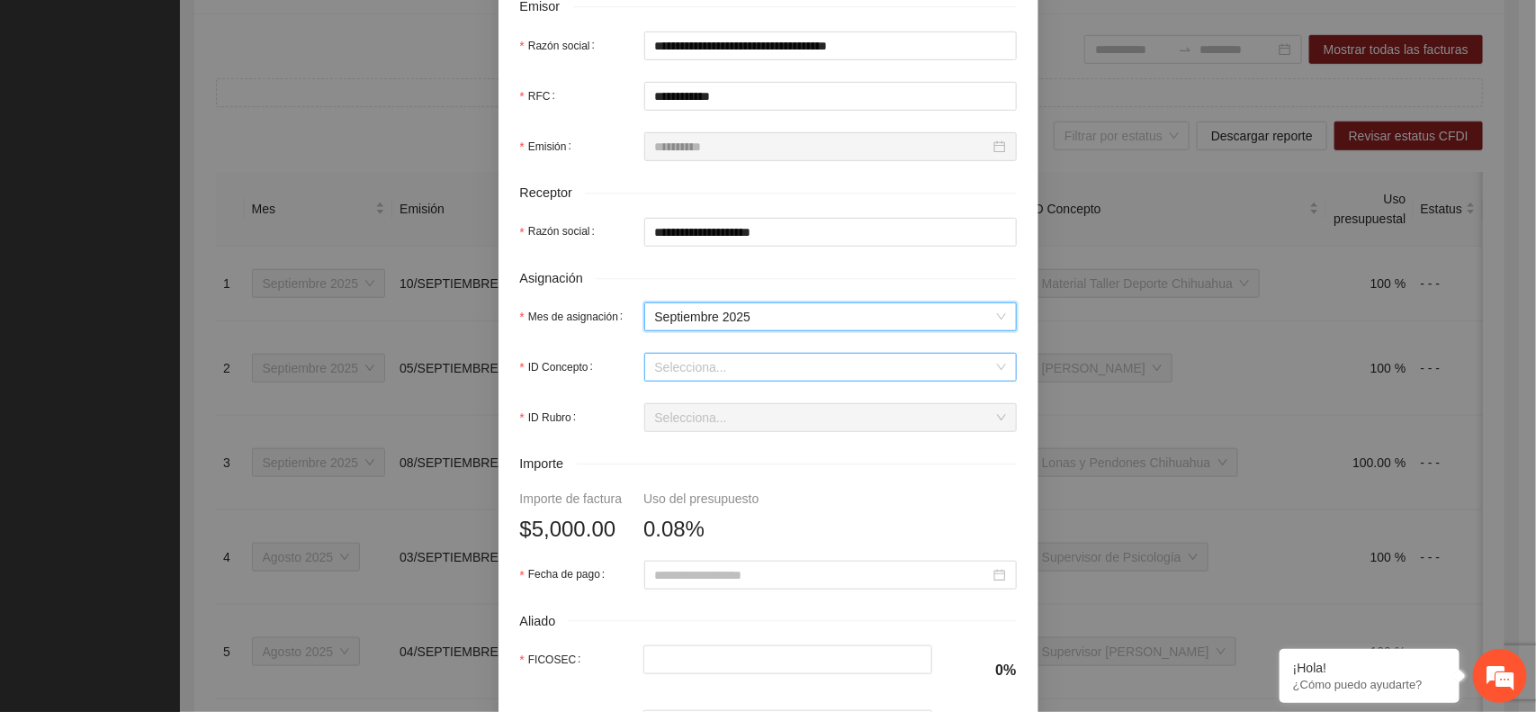
click at [663, 381] on input "ID Concepto" at bounding box center [824, 367] width 338 height 27
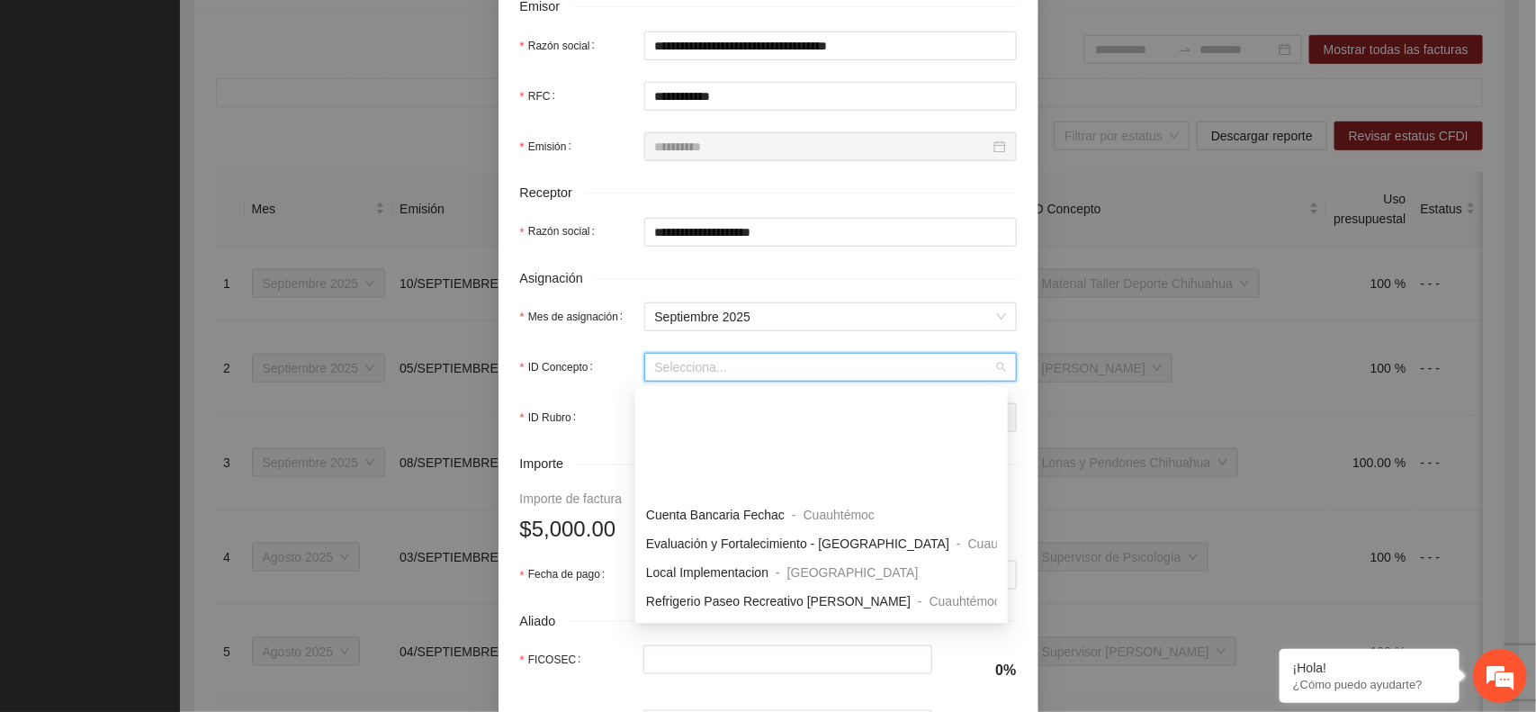
scroll to position [1125, 0]
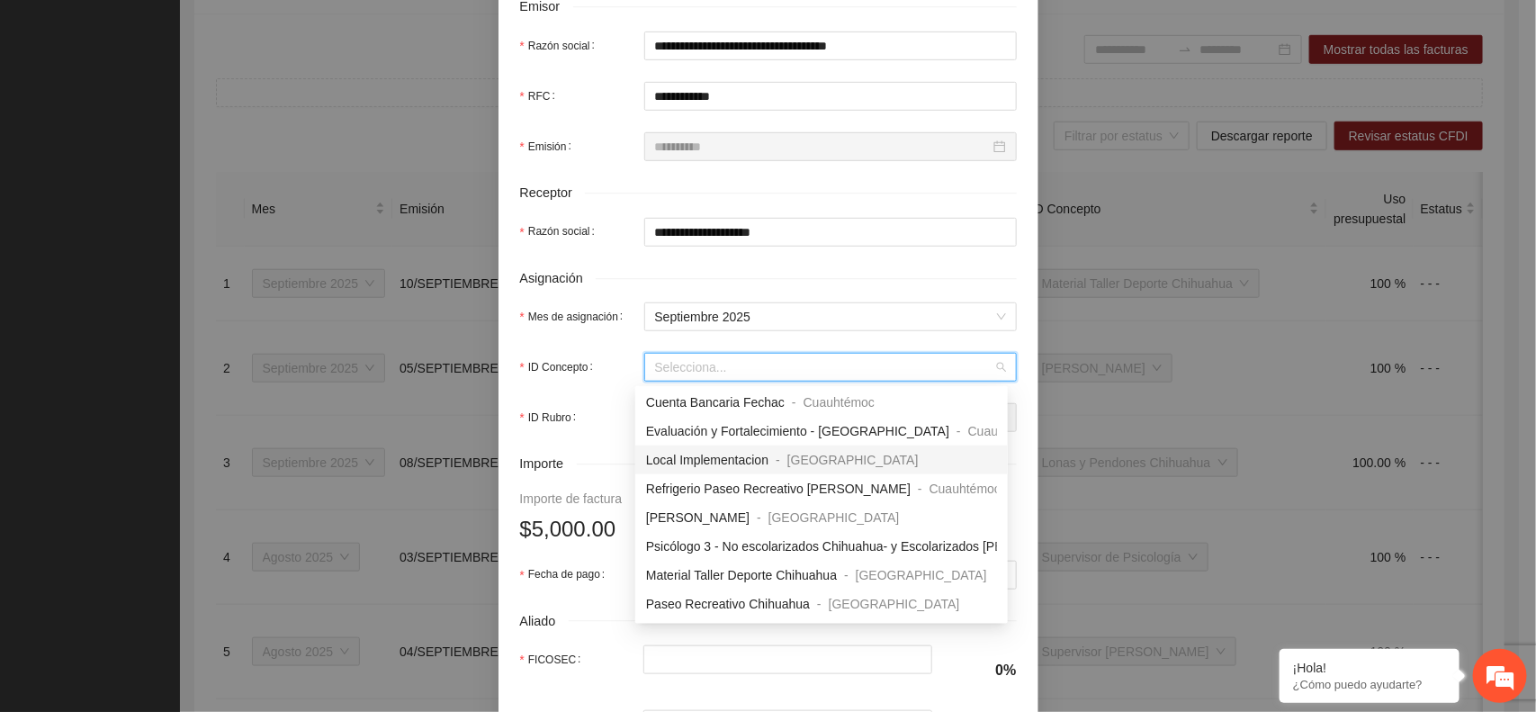
click at [736, 463] on span "Local Implementacion" at bounding box center [707, 460] width 122 height 14
type input "*****"
type input "*"
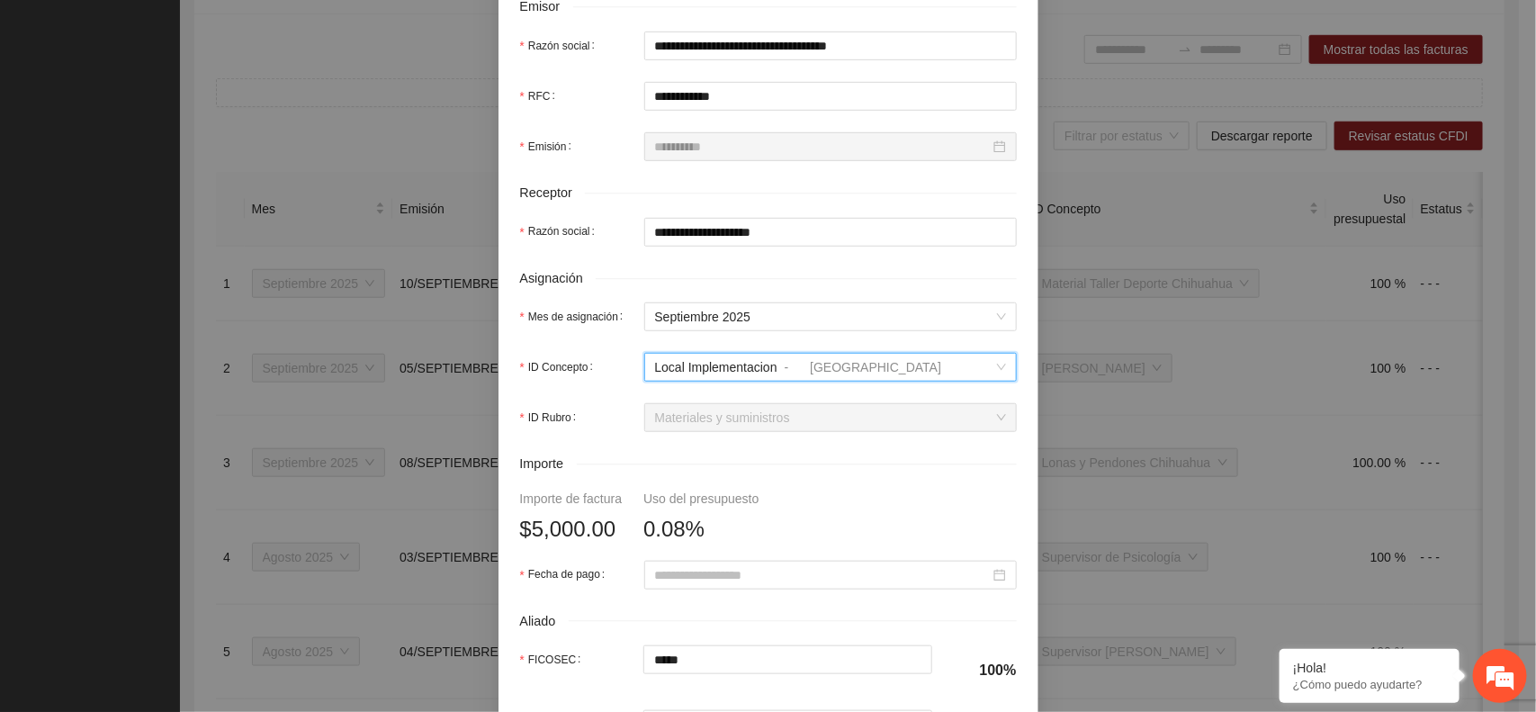
scroll to position [562, 0]
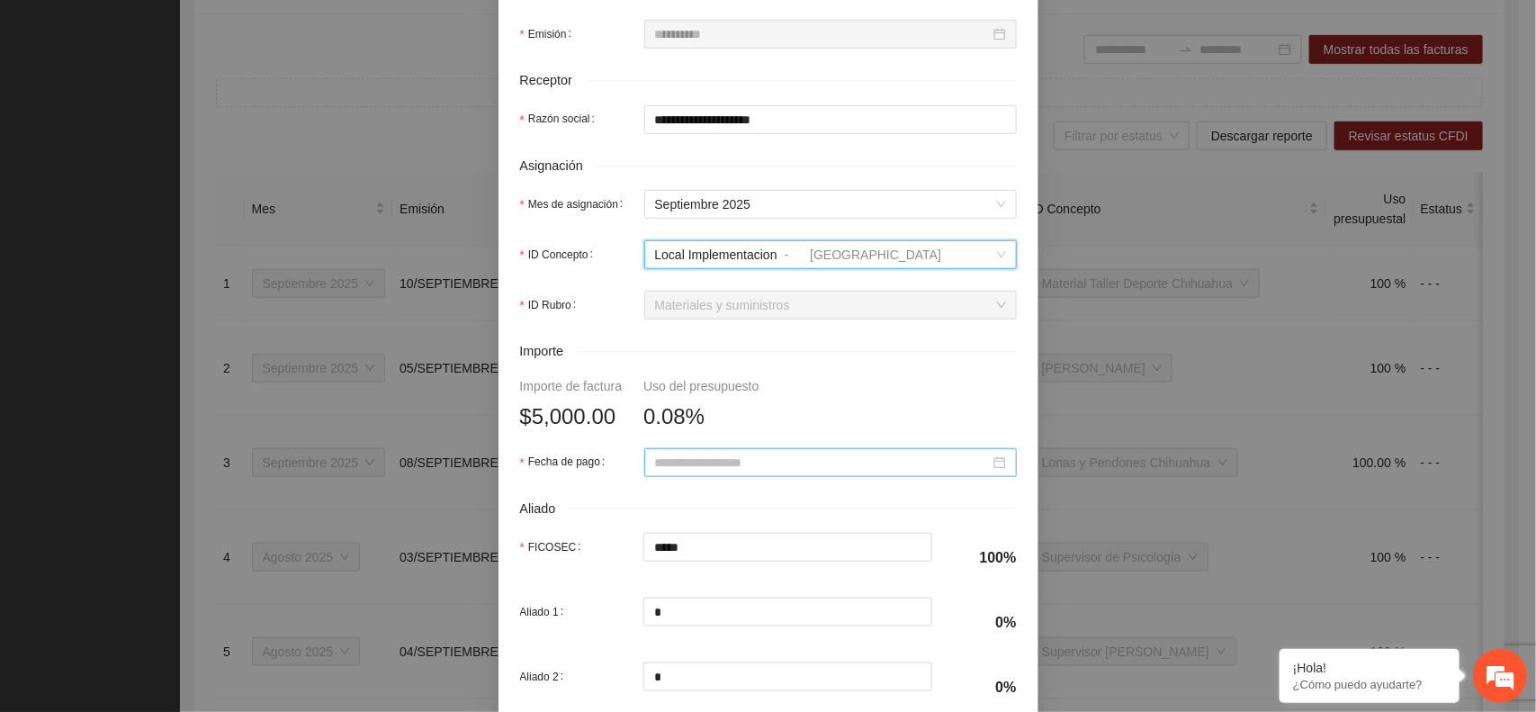
click at [655, 457] on input "Fecha de pago" at bounding box center [822, 463] width 335 height 20
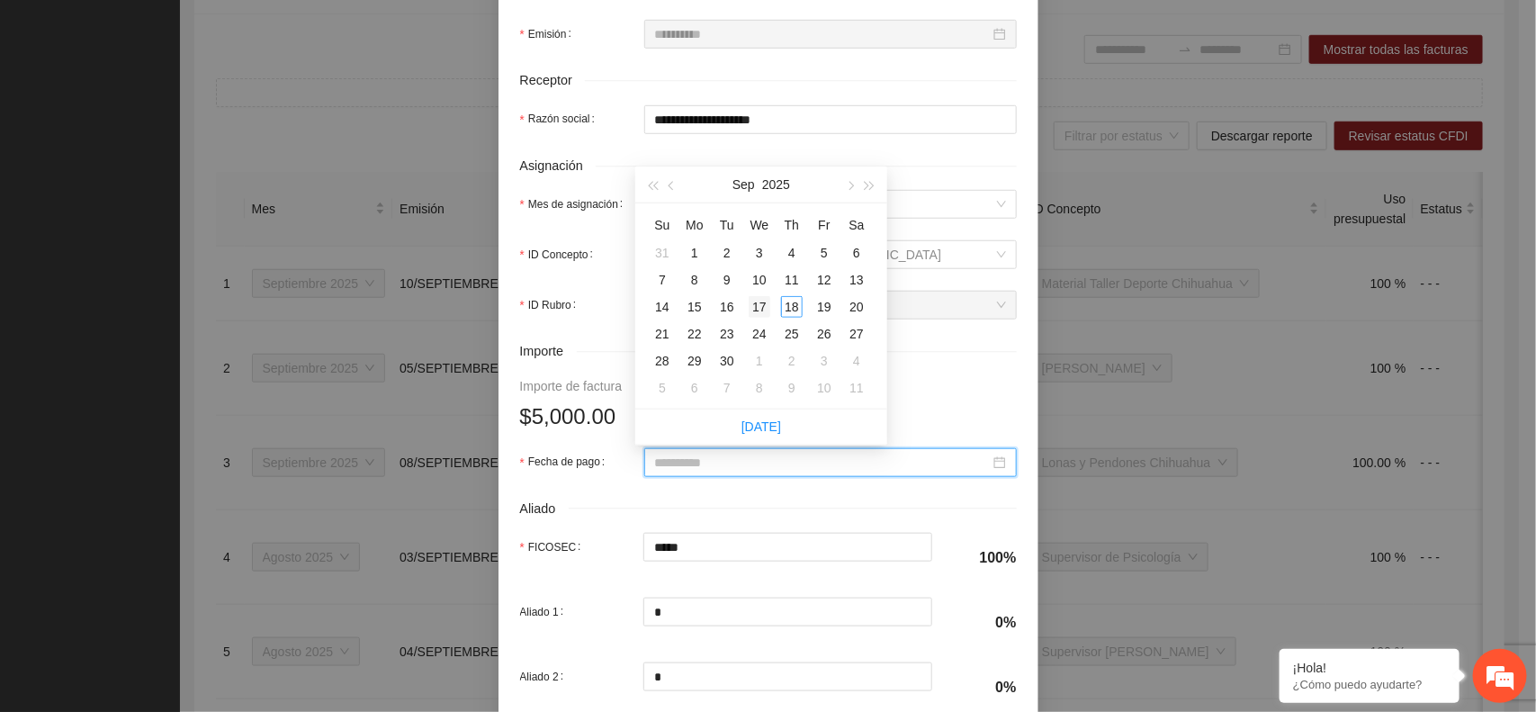
type input "**********"
click at [758, 309] on div "17" at bounding box center [760, 307] width 22 height 22
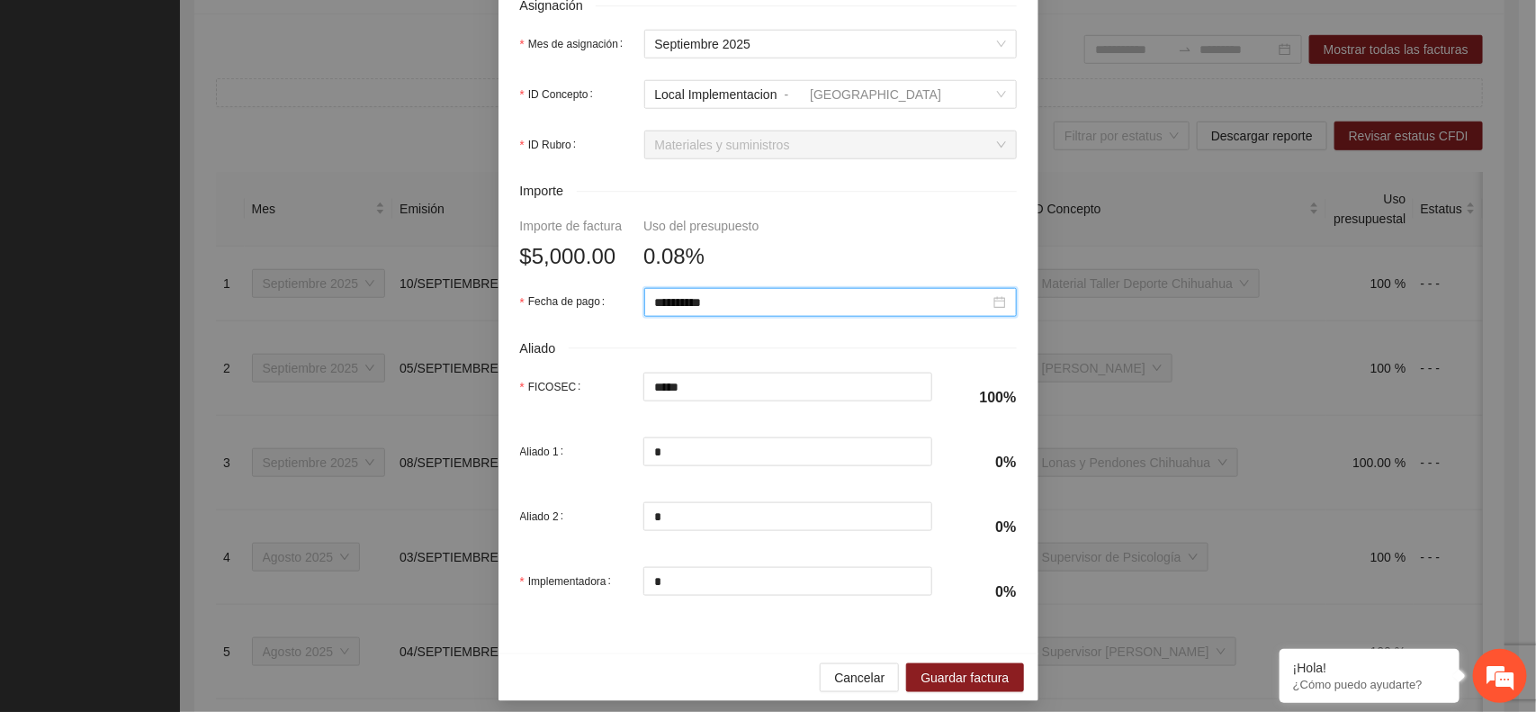
scroll to position [738, 0]
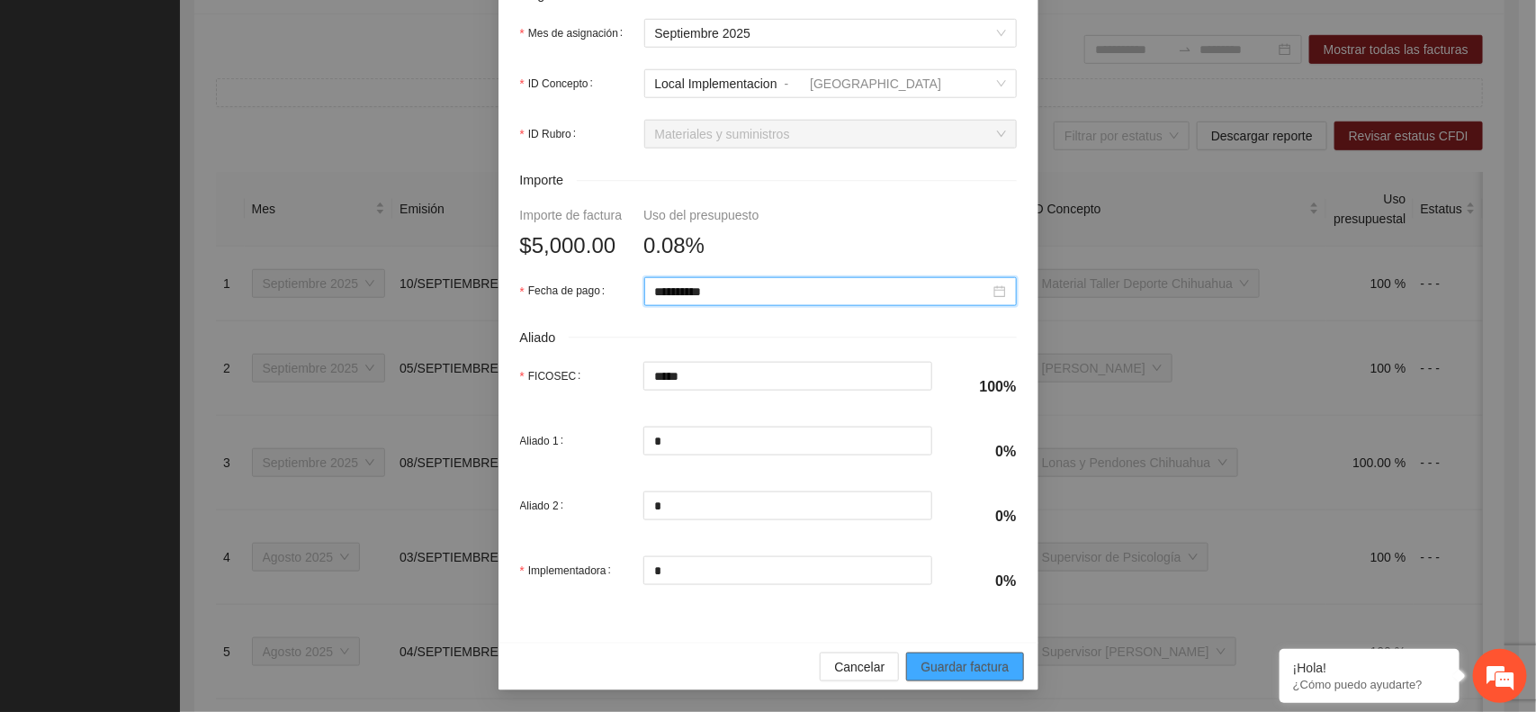
click at [942, 670] on span "Guardar factura" at bounding box center [965, 667] width 88 height 20
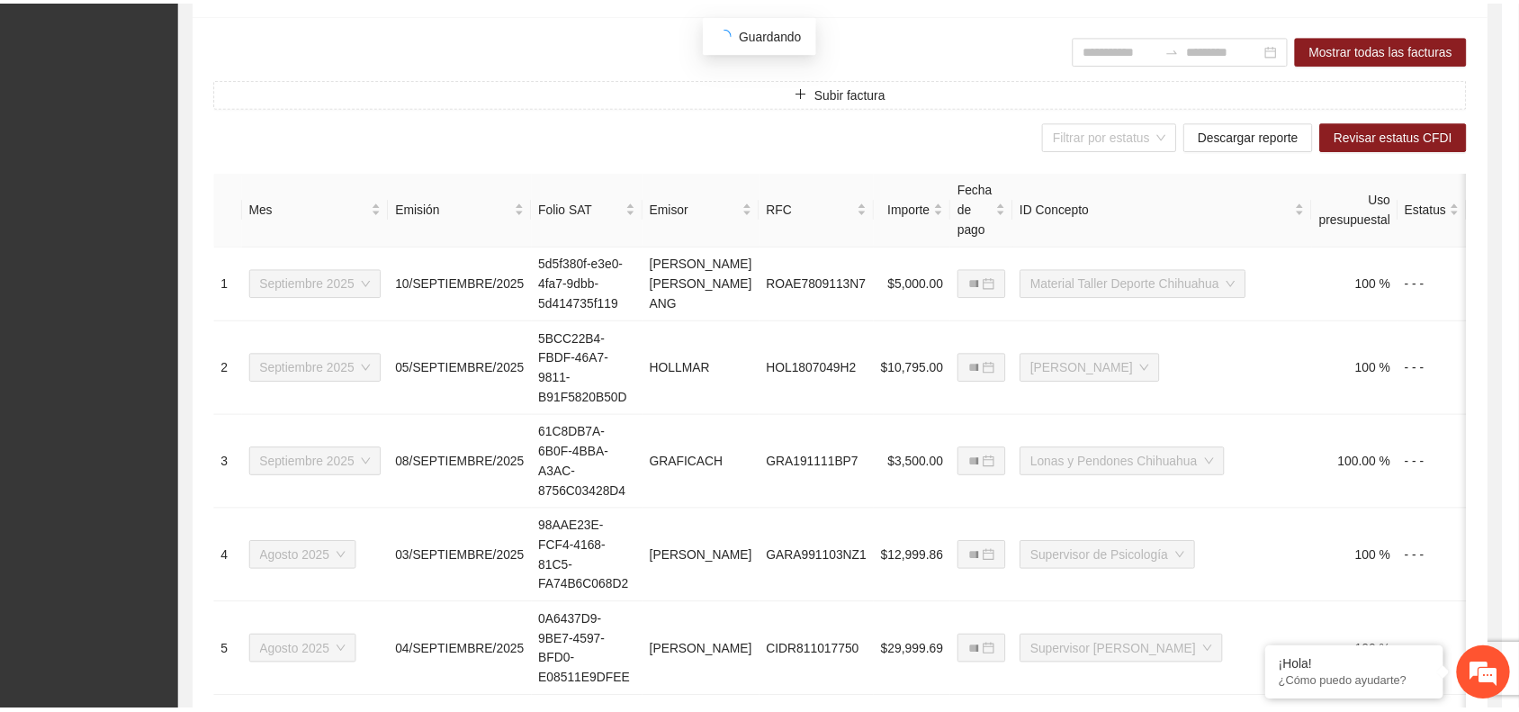
scroll to position [594, 0]
